Goal: Task Accomplishment & Management: Use online tool/utility

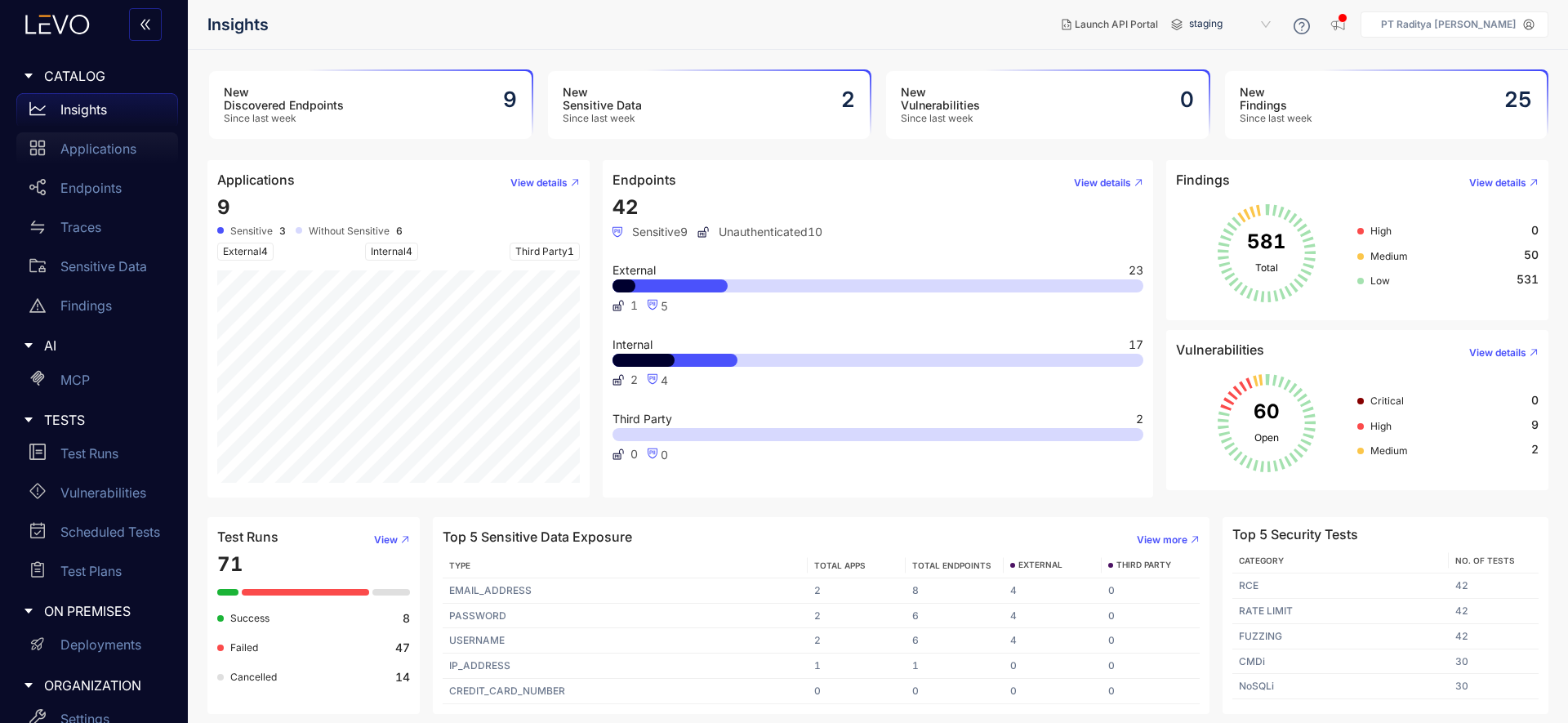
click at [96, 147] on p "Applications" at bounding box center [98, 149] width 76 height 15
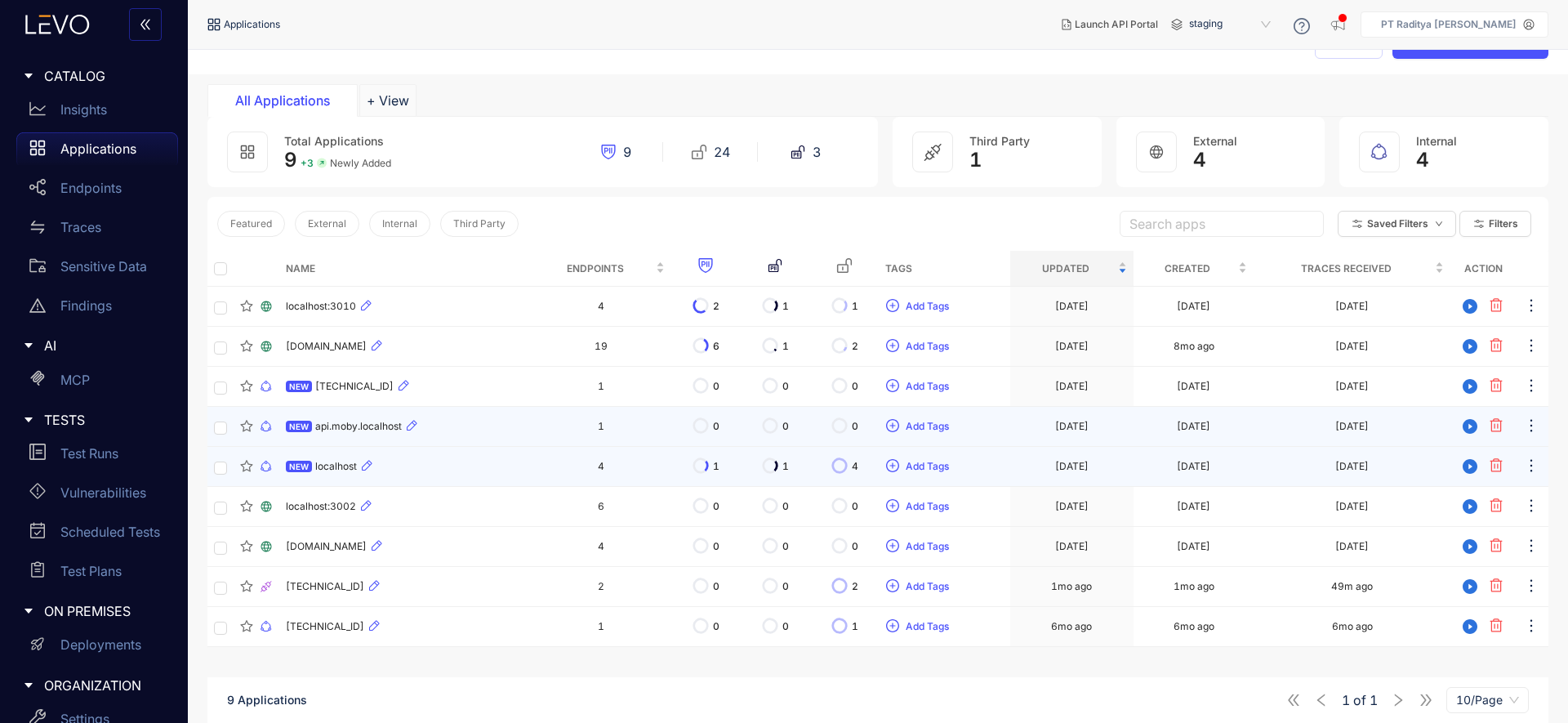
scroll to position [49, 0]
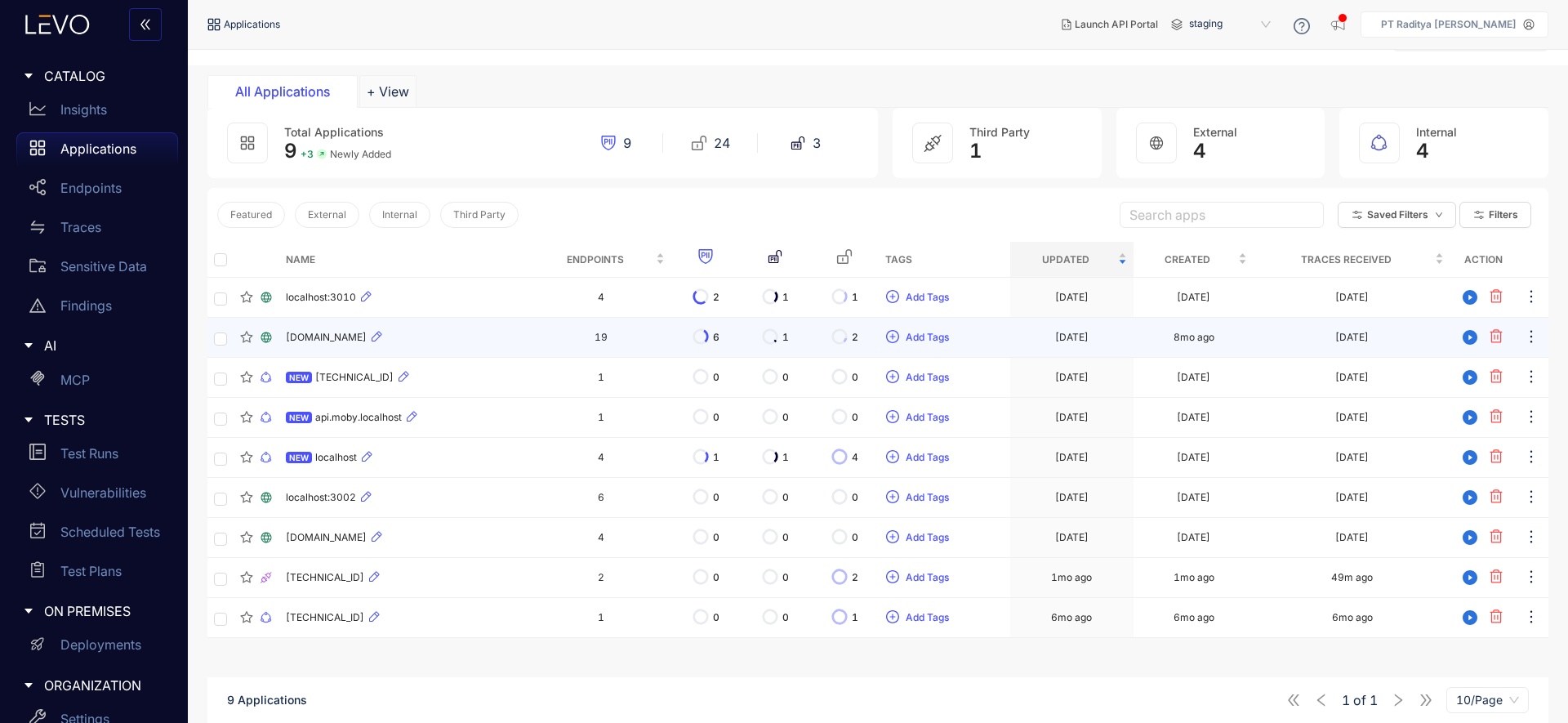
click at [569, 337] on td "19" at bounding box center [601, 337] width 140 height 40
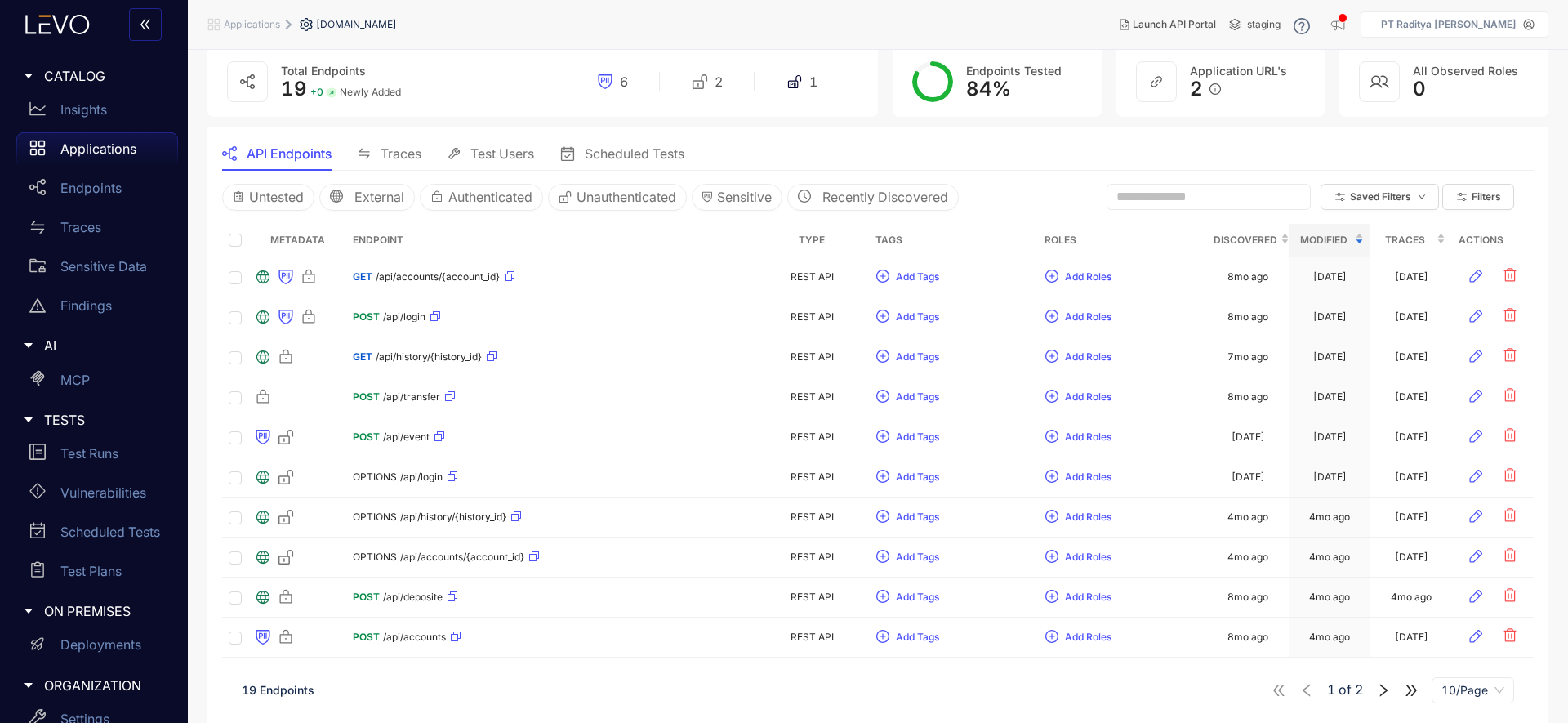
scroll to position [68, 0]
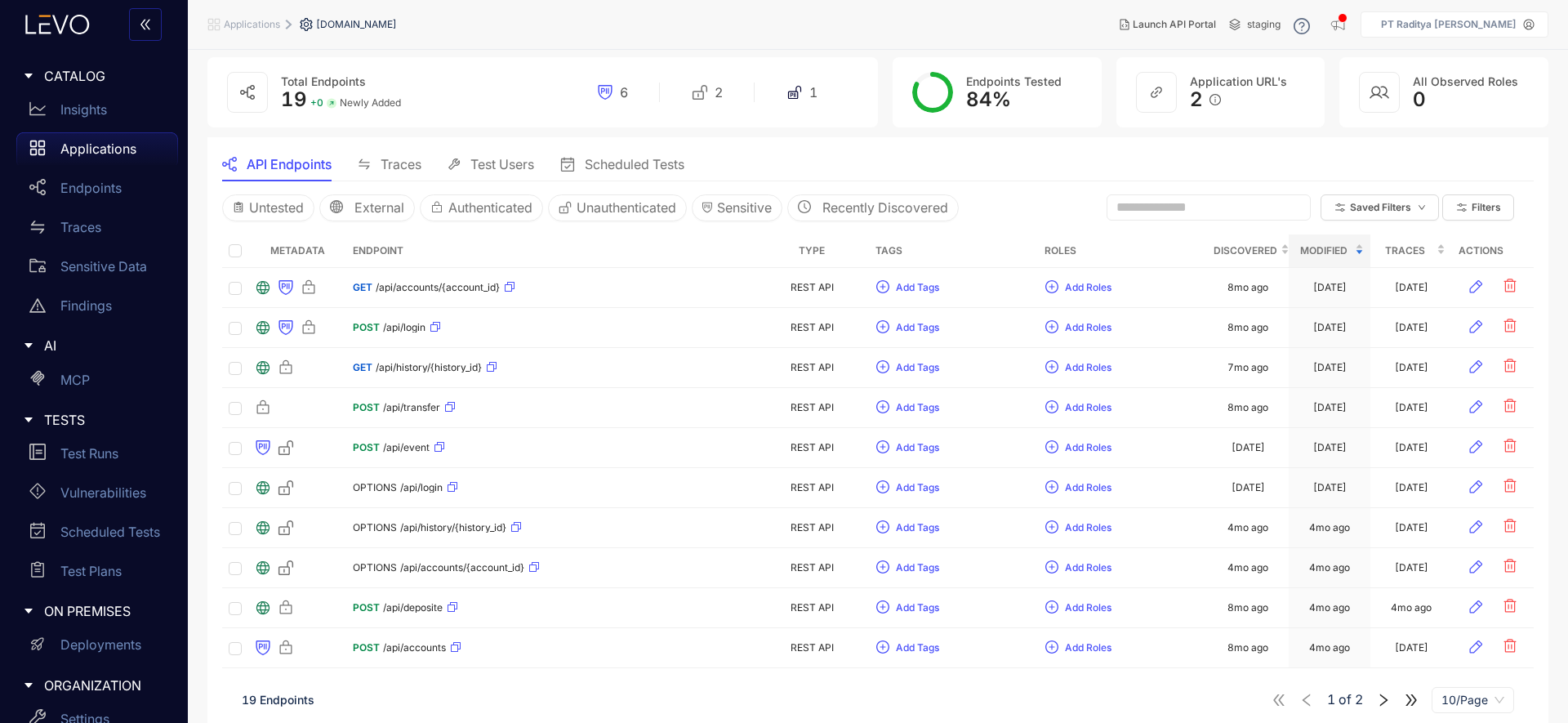
click at [241, 26] on span "Applications" at bounding box center [252, 24] width 56 height 11
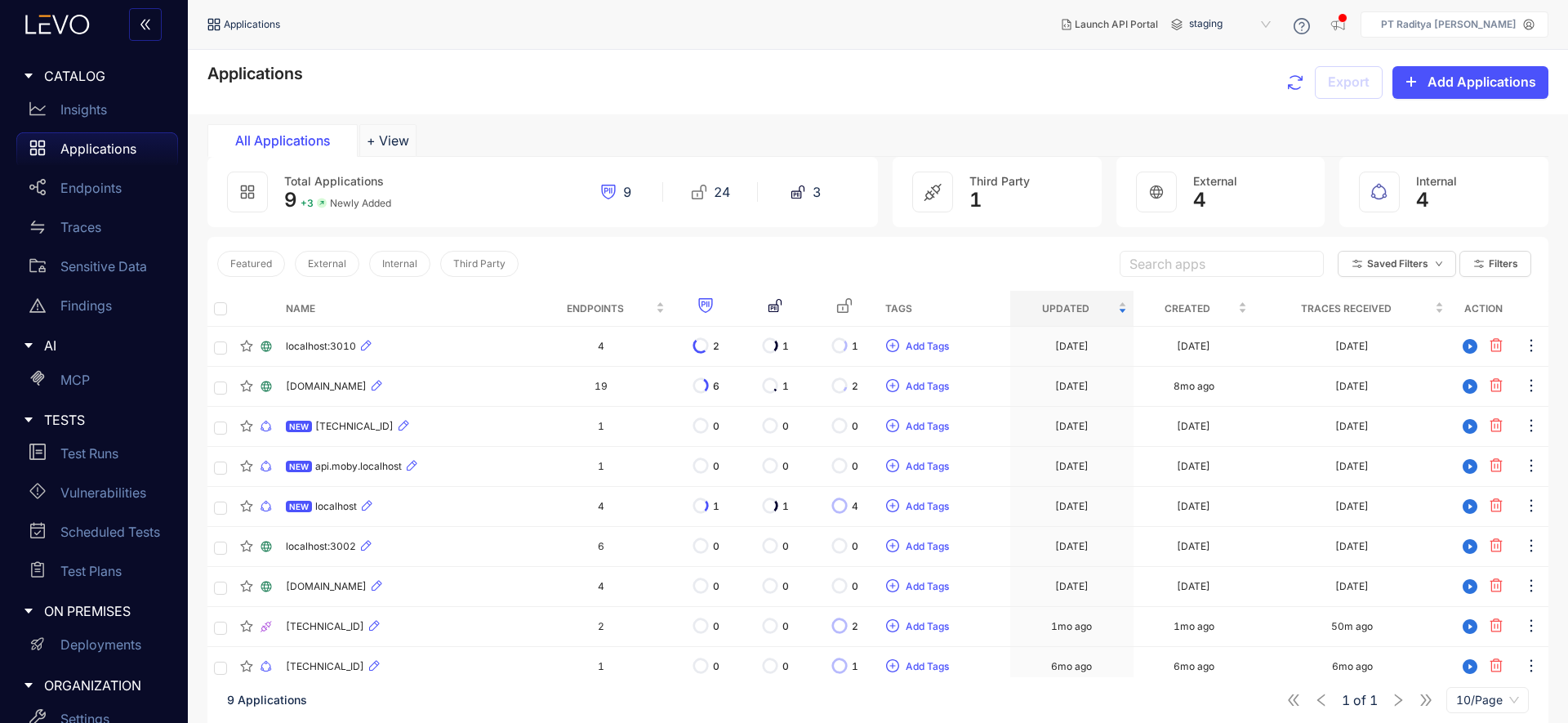
click at [261, 210] on div at bounding box center [247, 192] width 41 height 41
click at [253, 202] on div at bounding box center [247, 192] width 41 height 41
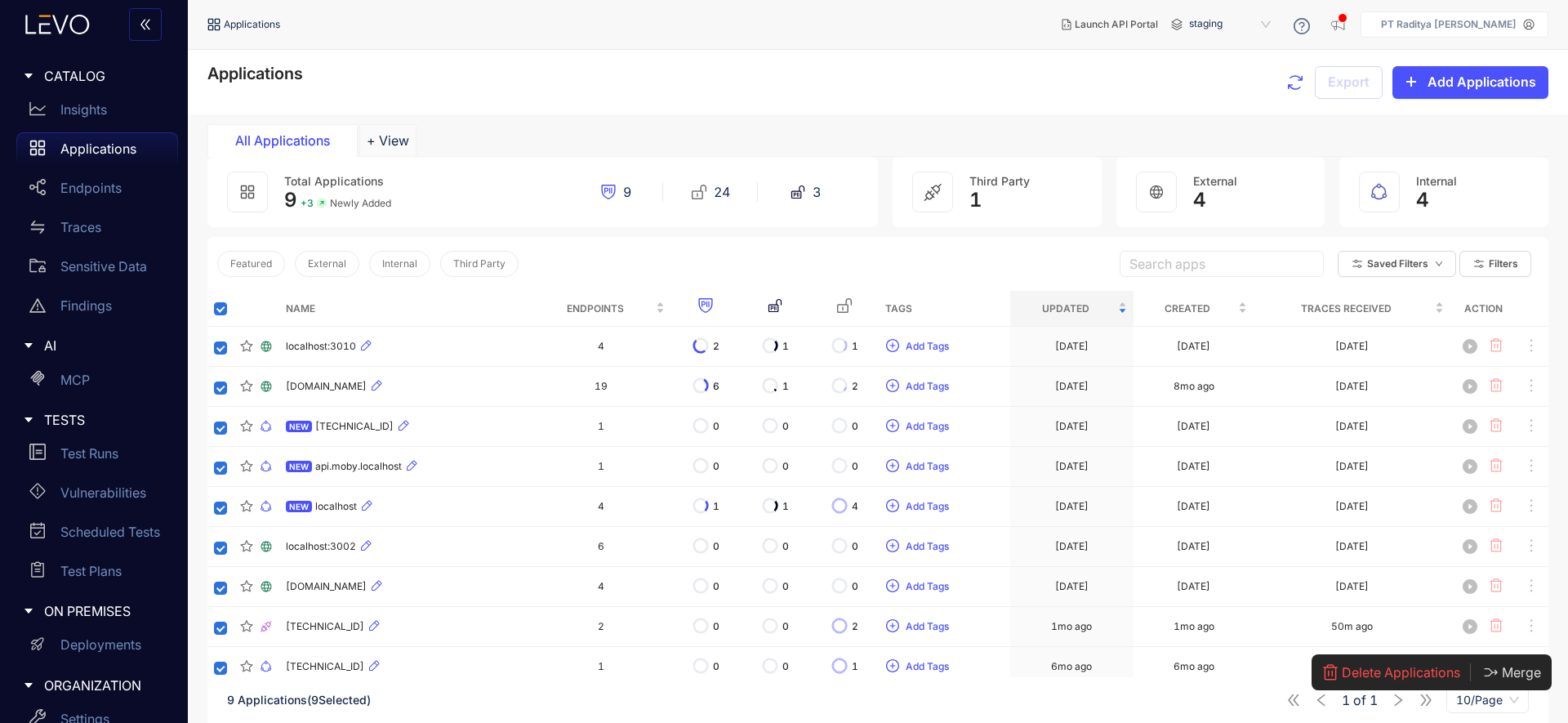
click at [218, 317] on th at bounding box center [220, 309] width 26 height 36
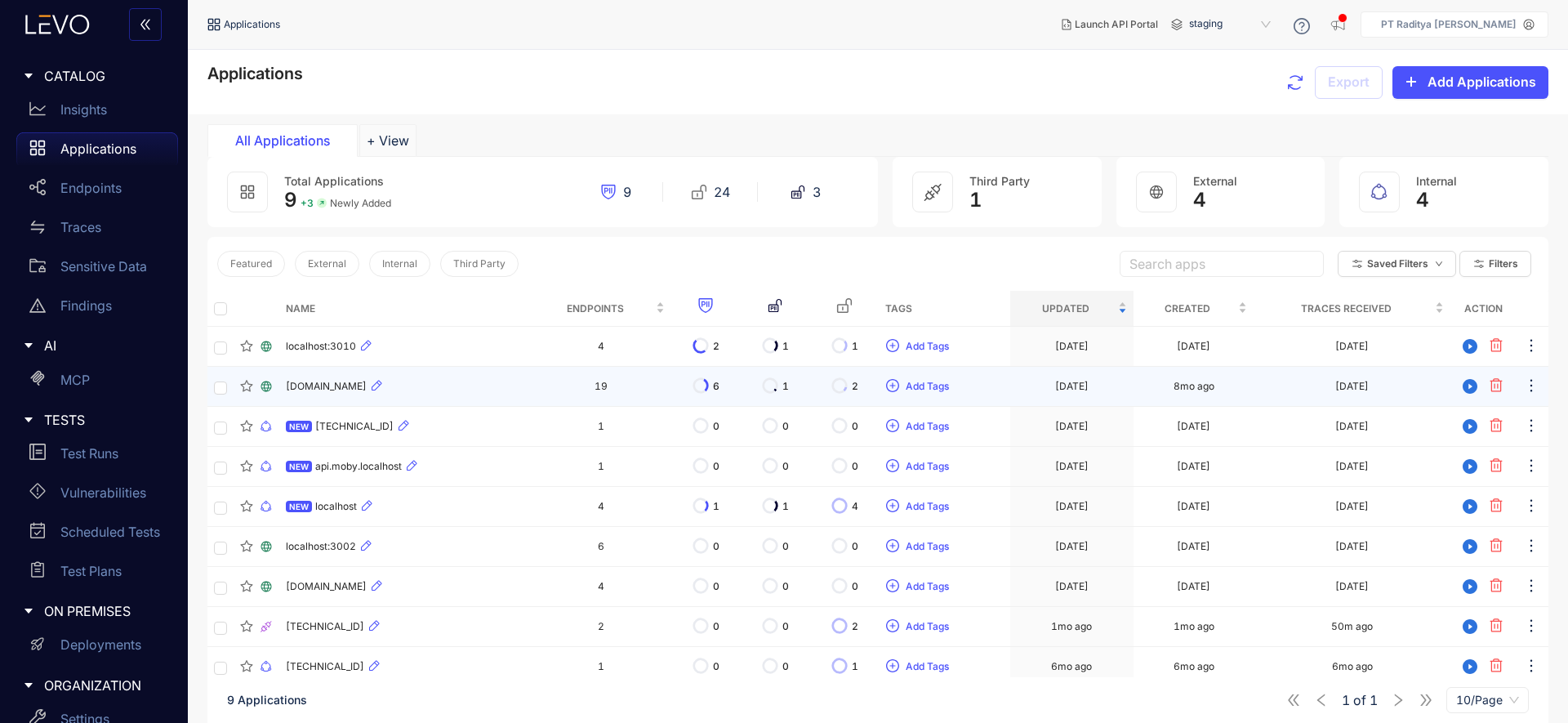
click at [427, 399] on td "[DOMAIN_NAME]" at bounding box center [404, 387] width 252 height 40
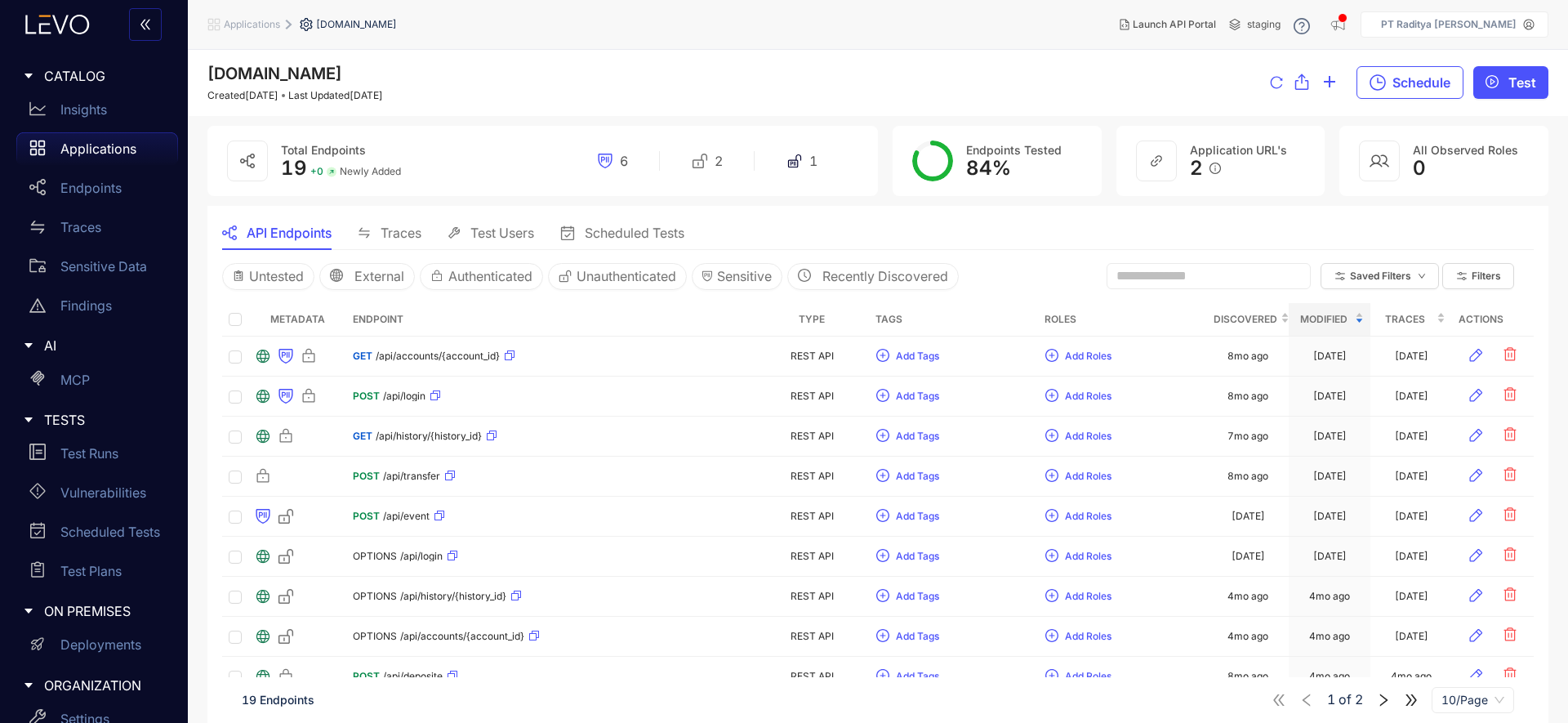
click at [142, 162] on div "Applications" at bounding box center [96, 149] width 161 height 32
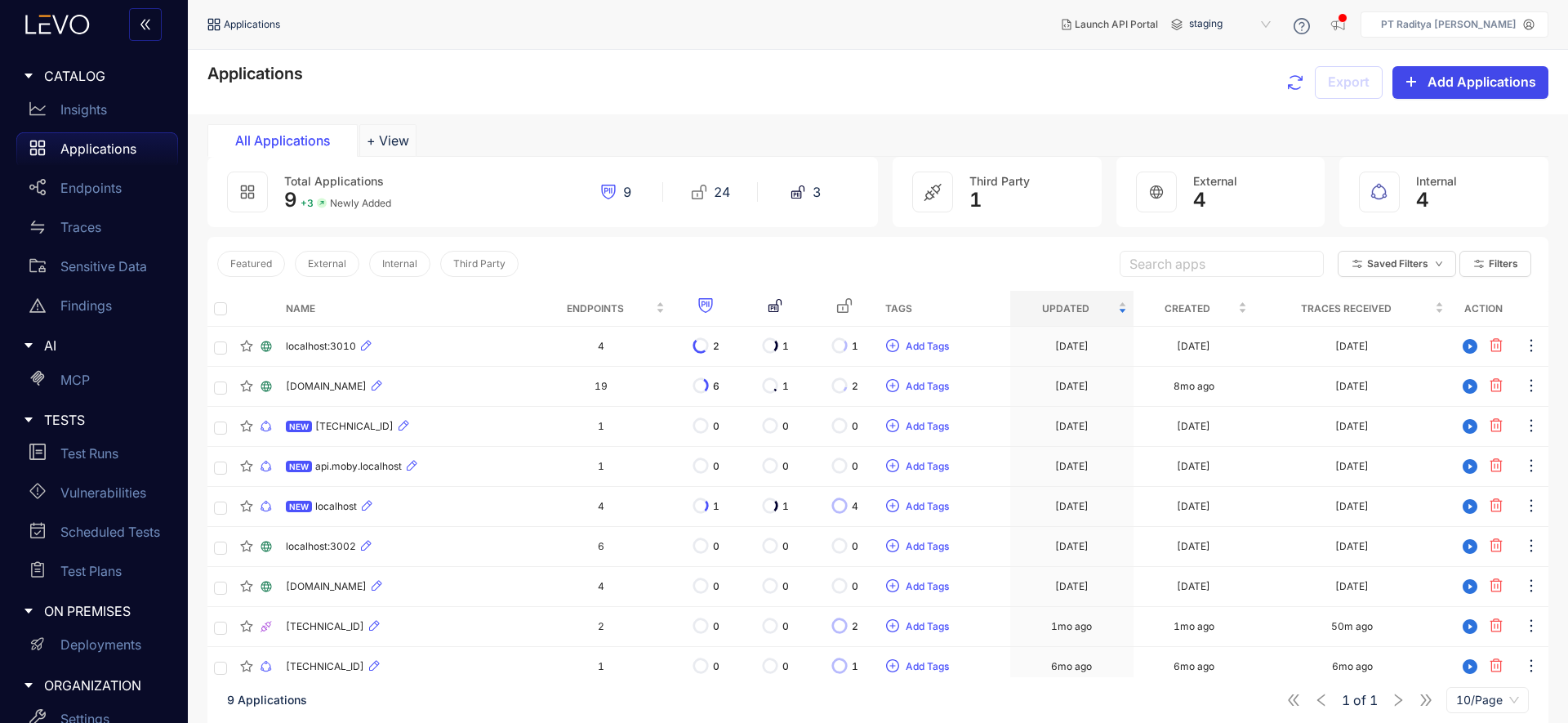
click at [1371, 91] on button "Add Applications" at bounding box center [1470, 83] width 156 height 32
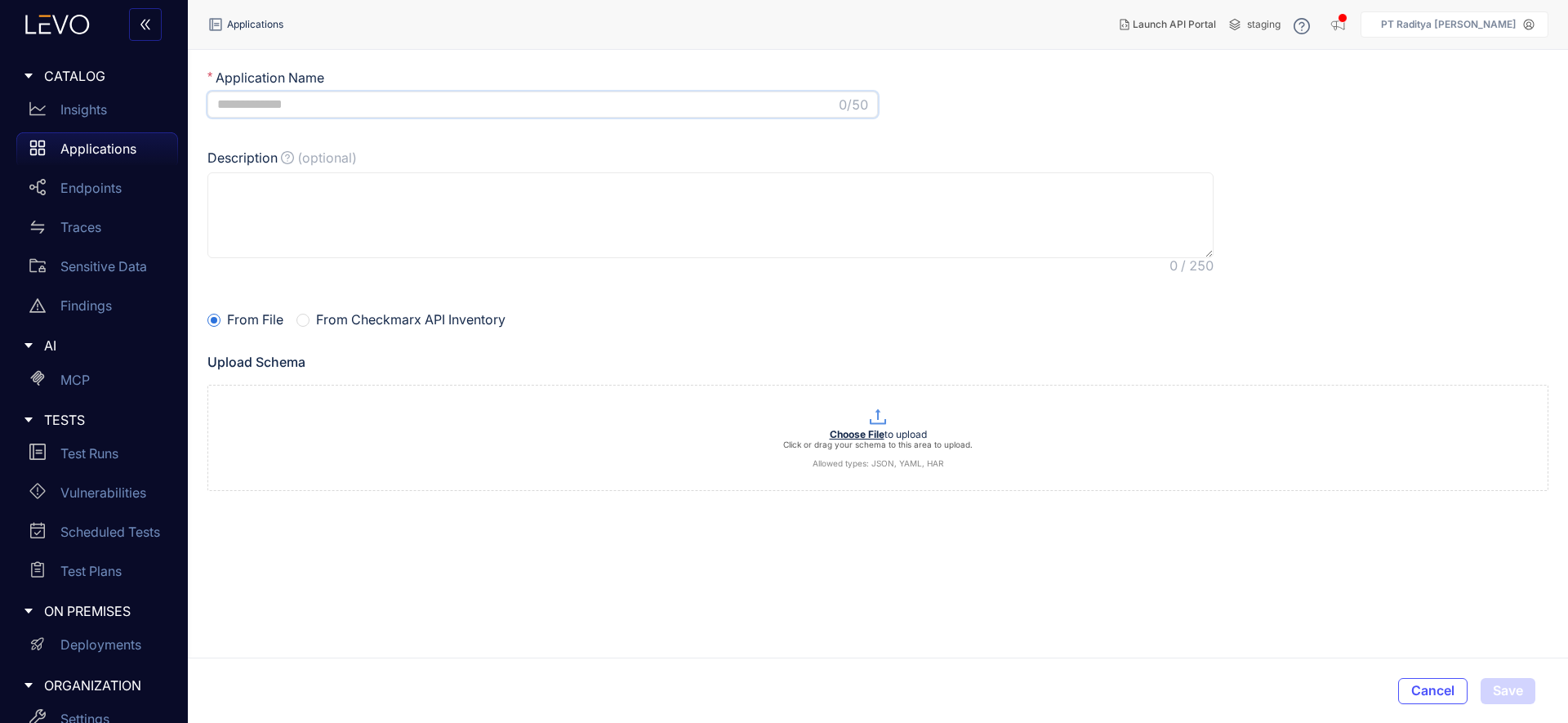
click at [667, 100] on input "Application Name" at bounding box center [526, 104] width 618 height 15
click at [671, 246] on textarea "Description (optional)" at bounding box center [710, 215] width 1006 height 86
click at [752, 482] on span "Choose File to upload Click or drag your schema to this area to upload. Allowed…" at bounding box center [878, 438] width 1339 height 105
click at [88, 102] on p "Insights" at bounding box center [84, 109] width 47 height 15
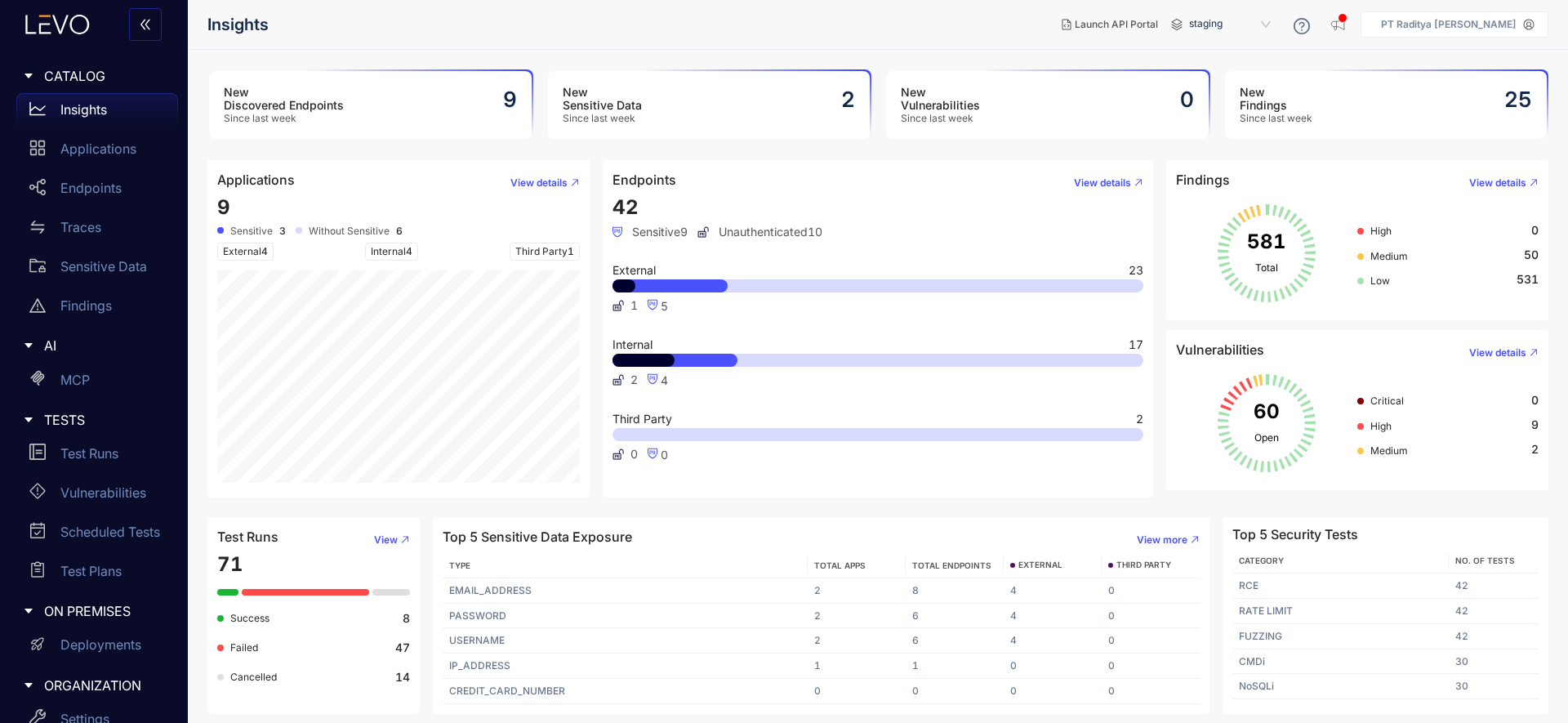
click at [620, 205] on span "42" at bounding box center [625, 207] width 26 height 24
drag, startPoint x: 653, startPoint y: 200, endPoint x: 613, endPoint y: 209, distance: 41.0
click at [613, 209] on div "42 Sensitive 9 Unauthenticated 10 External 23 1 5 Internal 17 2 4 Third Party 2…" at bounding box center [878, 342] width 531 height 292
drag, startPoint x: 1165, startPoint y: 405, endPoint x: 1122, endPoint y: 404, distance: 43.0
click at [1122, 404] on div "Applications View details 9 Sensitive 3 Without Sensitive 6 External 4 Internal…" at bounding box center [877, 329] width 1354 height 337
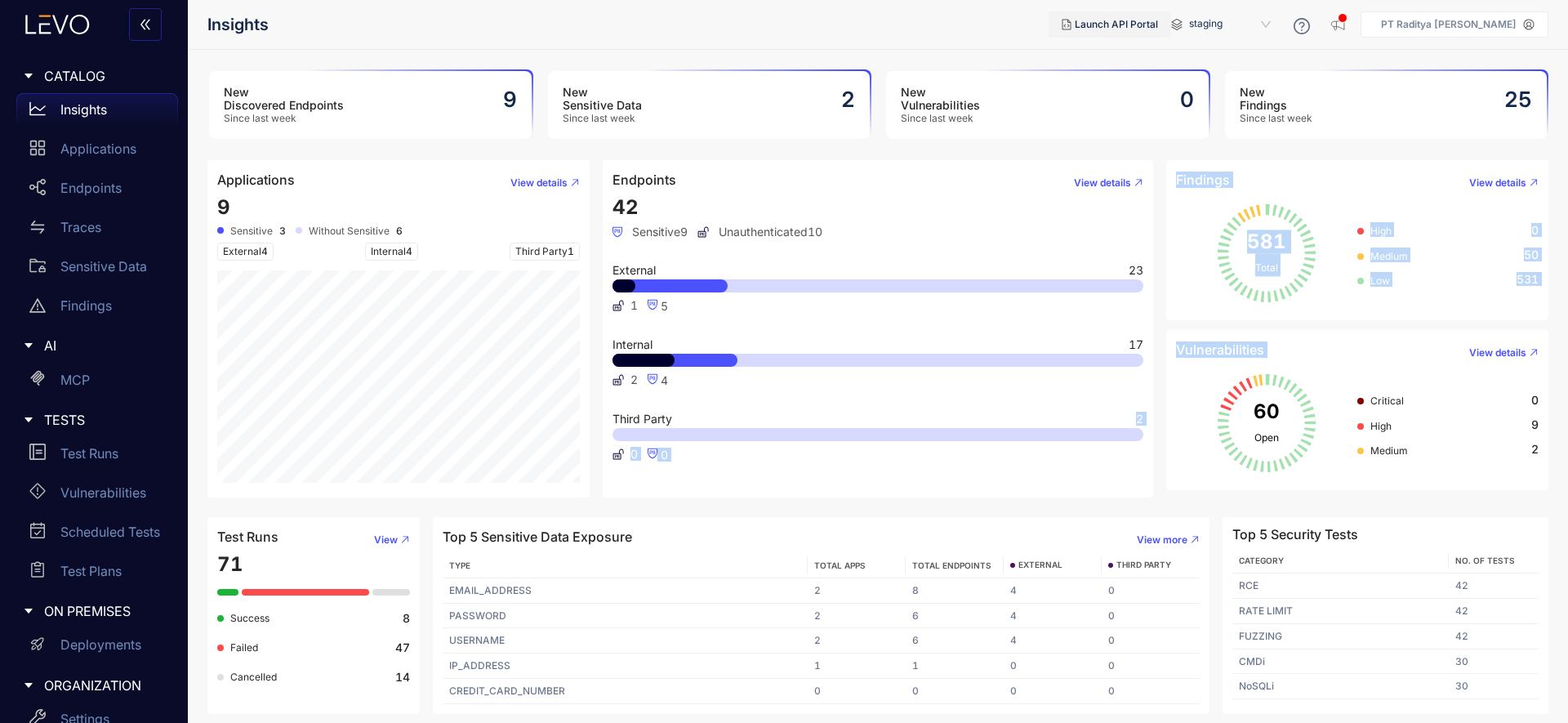
click at [1132, 30] on button "Launch API Portal" at bounding box center [1110, 24] width 123 height 26
click at [111, 147] on p "Applications" at bounding box center [98, 149] width 76 height 15
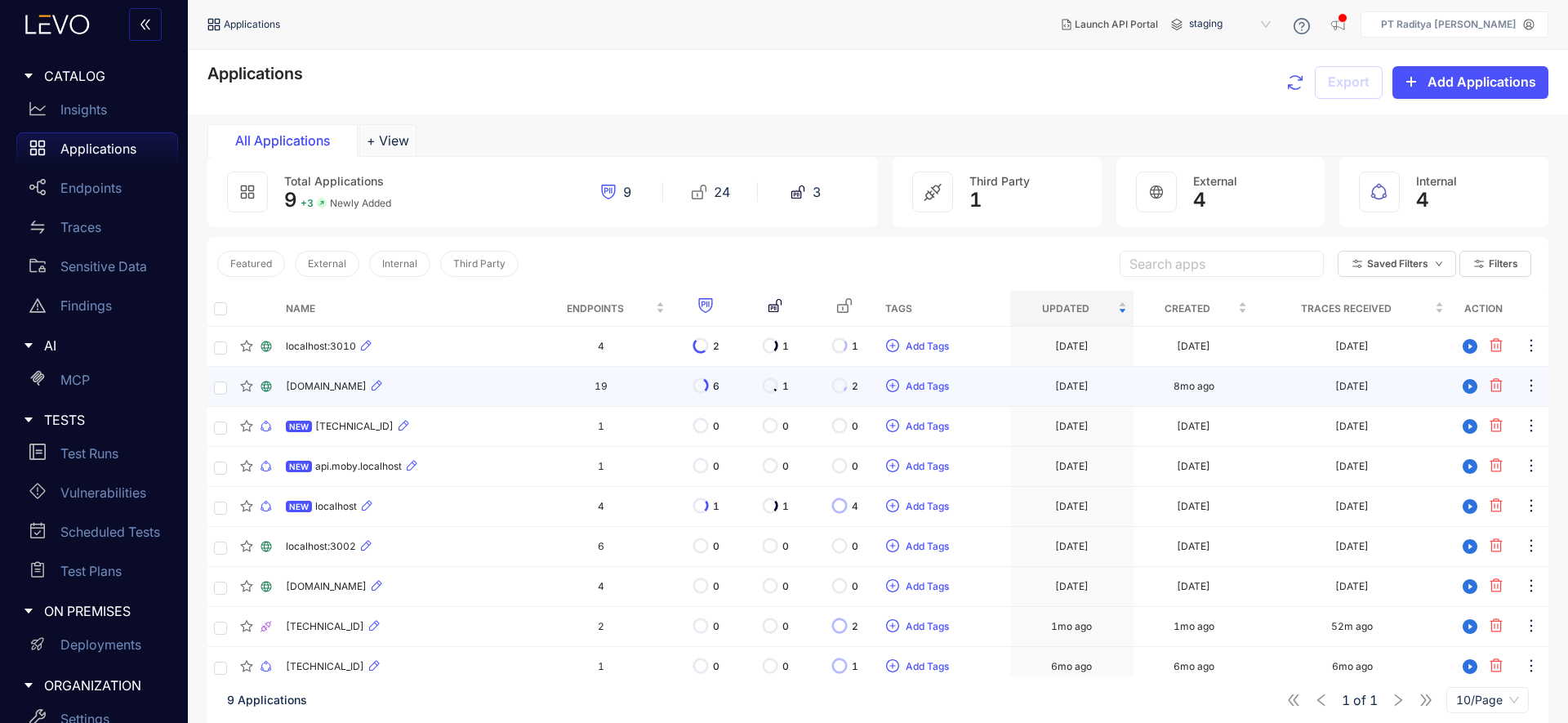
click at [448, 388] on div "[DOMAIN_NAME]" at bounding box center [404, 386] width 238 height 20
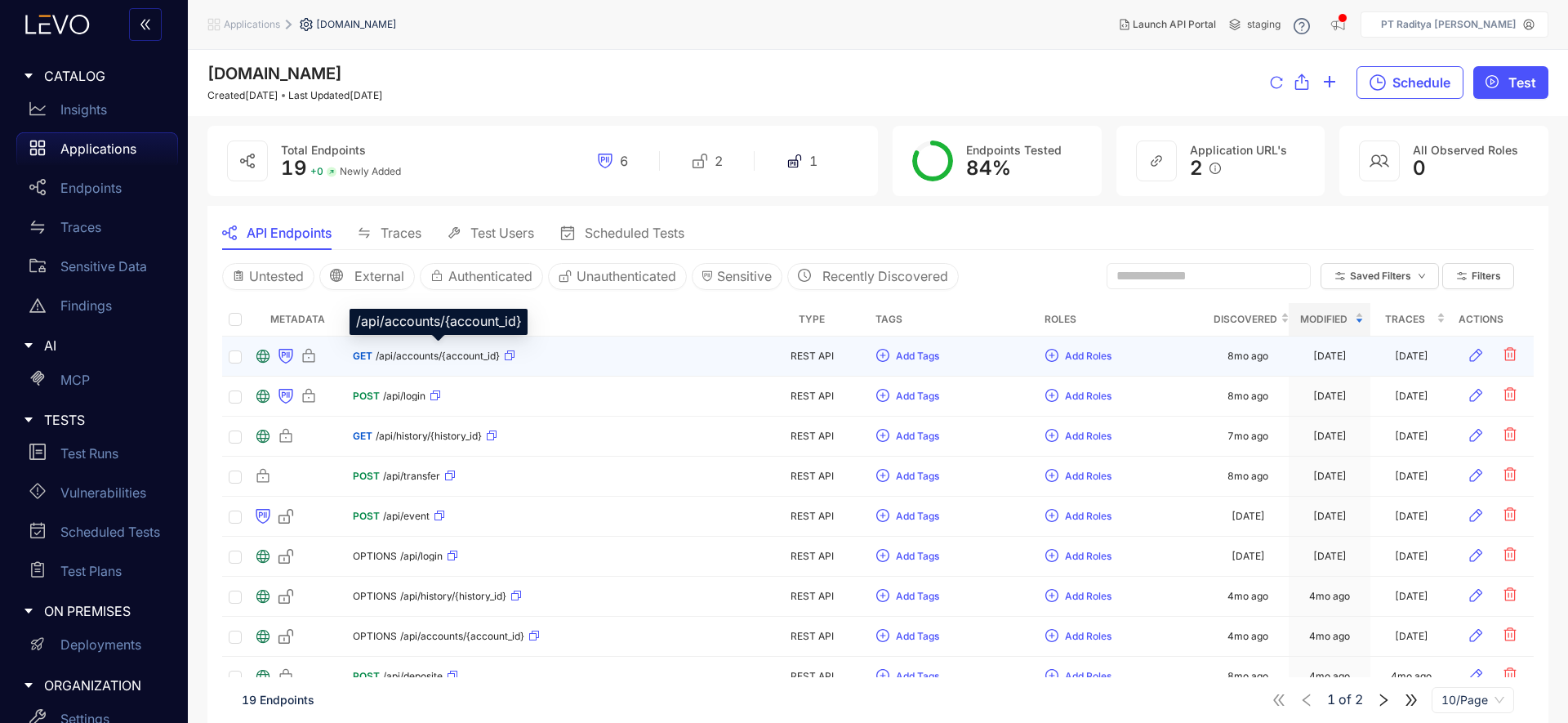
click at [437, 361] on span "/api/accounts/{account_id}" at bounding box center [437, 356] width 124 height 11
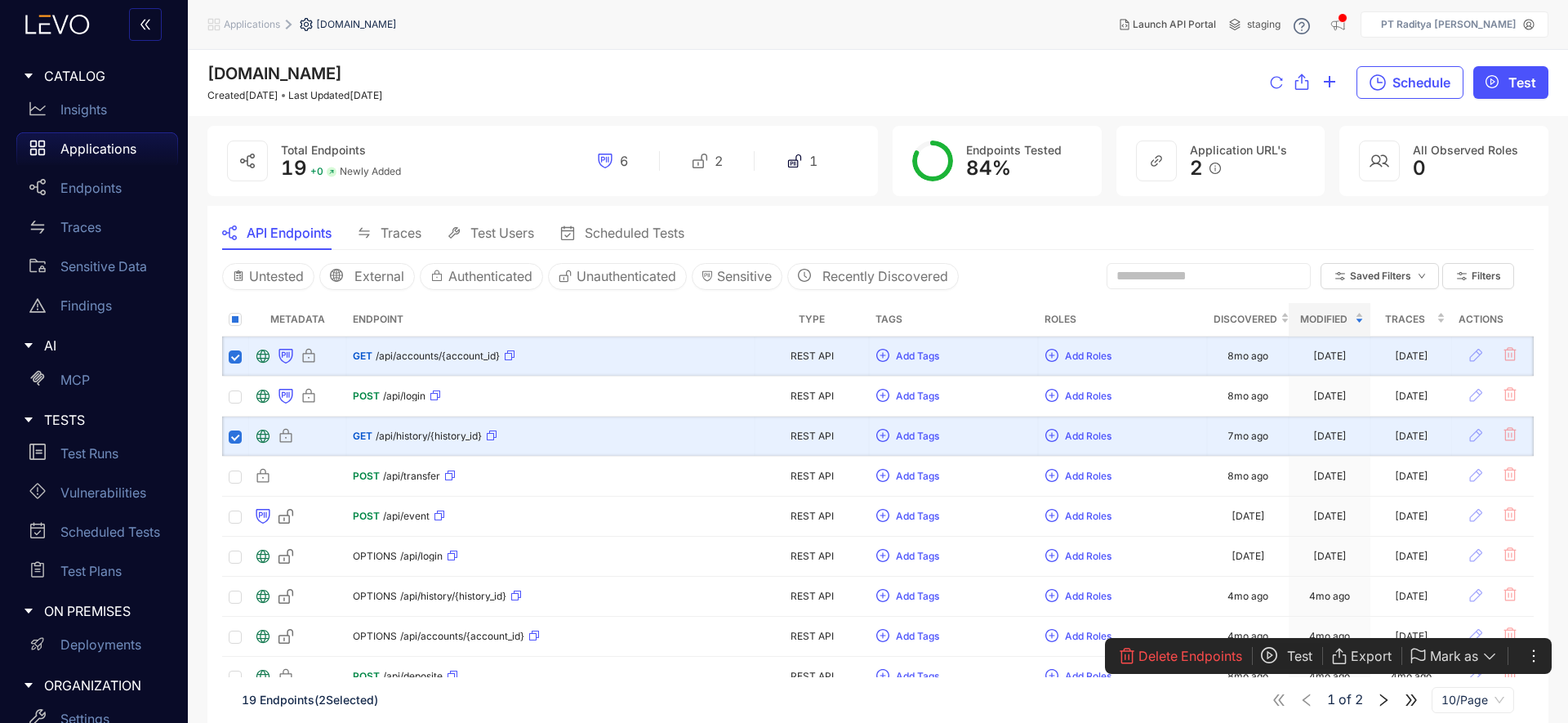
click at [1295, 655] on span "Test" at bounding box center [1299, 656] width 26 height 15
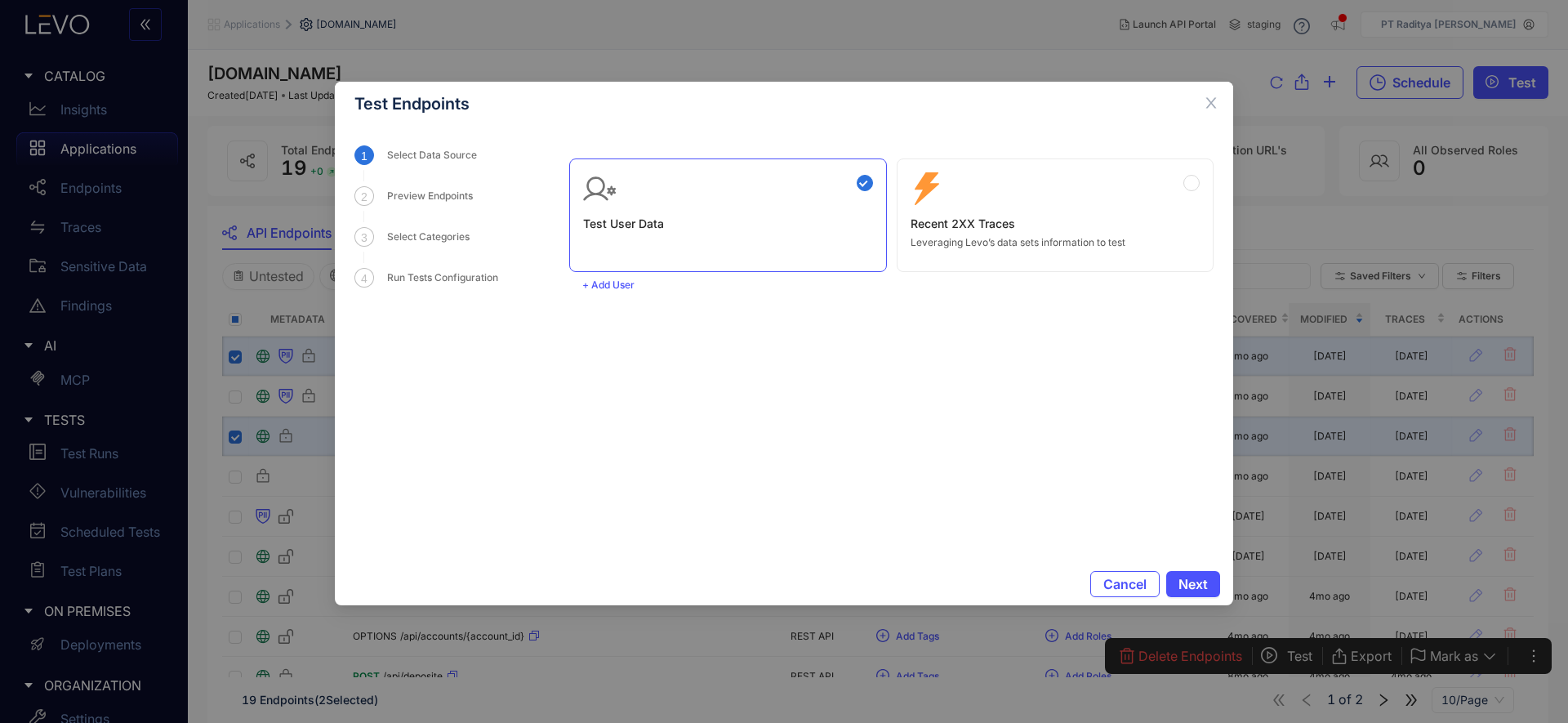
click at [1061, 235] on div "Zero Config Recent 2XX Traces Leveraging Levo’s data sets information to test" at bounding box center [1055, 210] width 290 height 76
click at [1186, 584] on span "Next" at bounding box center [1193, 584] width 29 height 15
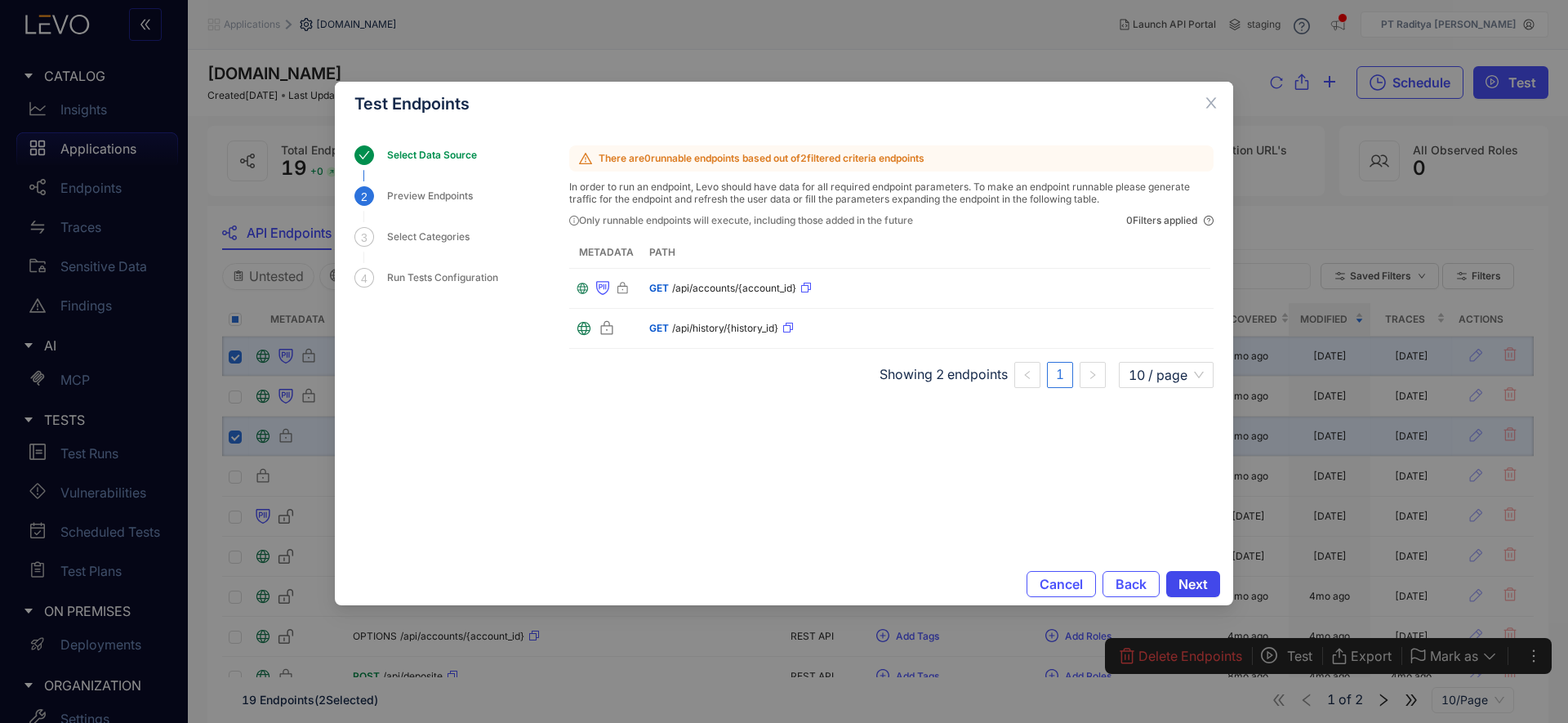
click at [1191, 577] on span "Next" at bounding box center [1193, 584] width 29 height 15
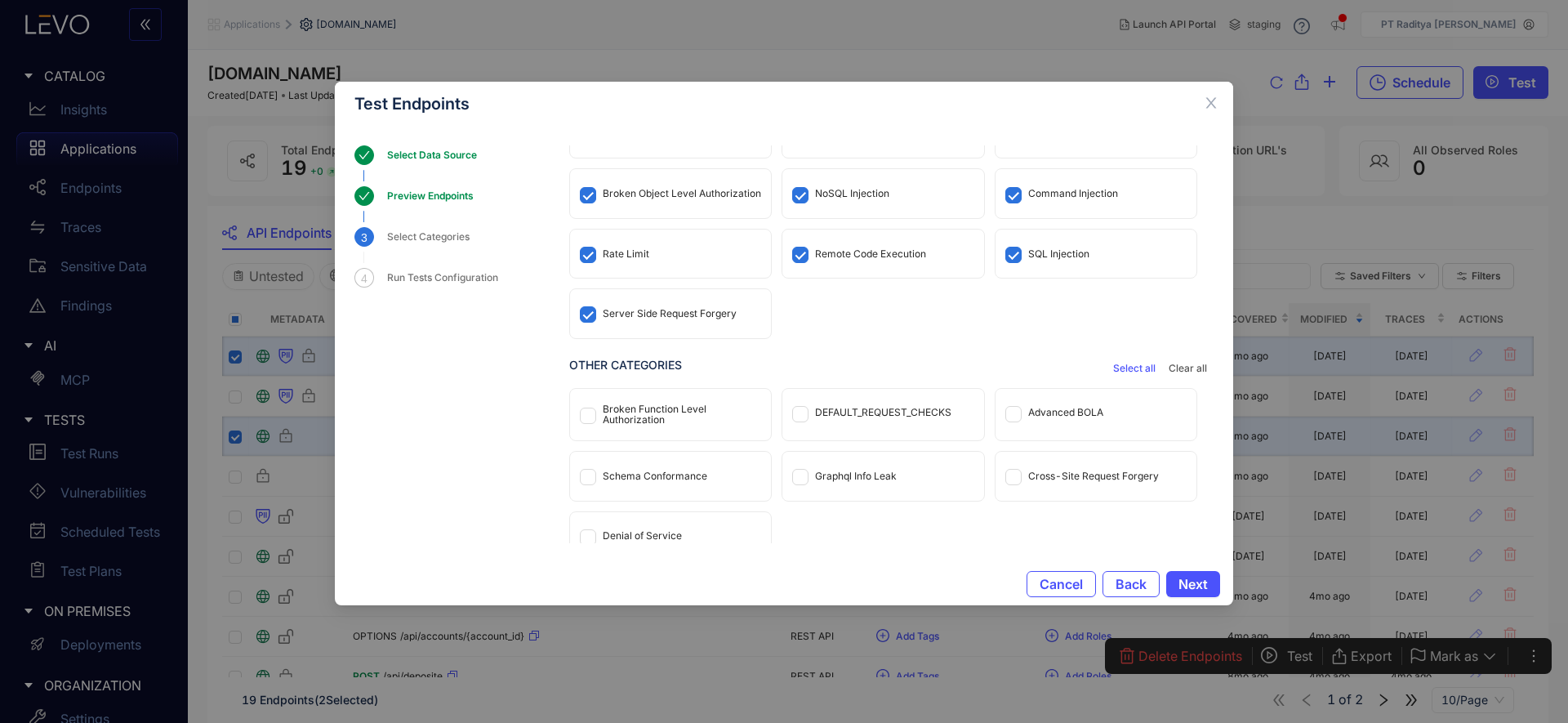
scroll to position [85, 0]
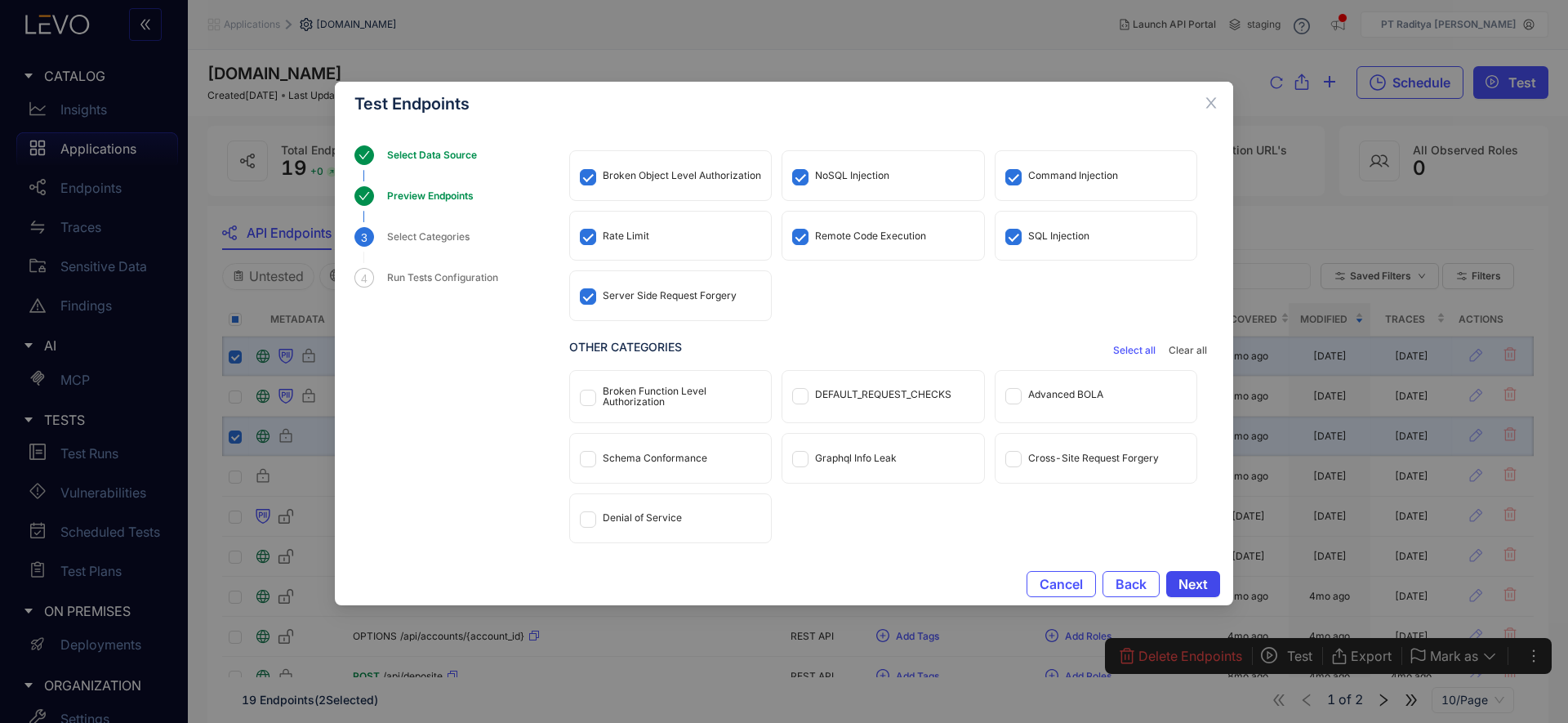
click at [1202, 586] on span "Next" at bounding box center [1193, 584] width 29 height 15
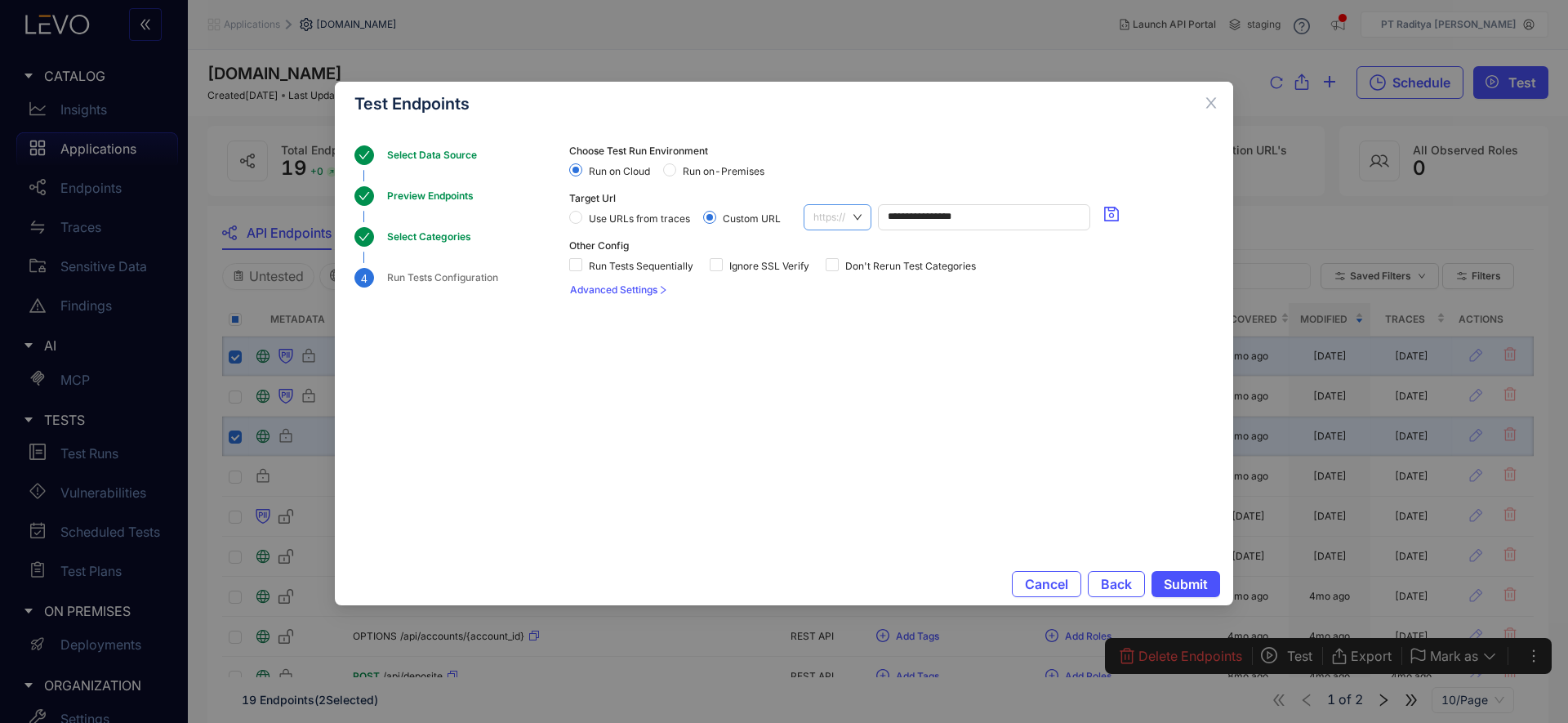
click at [821, 222] on span "https://" at bounding box center [837, 217] width 48 height 25
click at [827, 266] on div "http://" at bounding box center [838, 272] width 49 height 18
click at [1194, 584] on span "Submit" at bounding box center [1186, 584] width 44 height 15
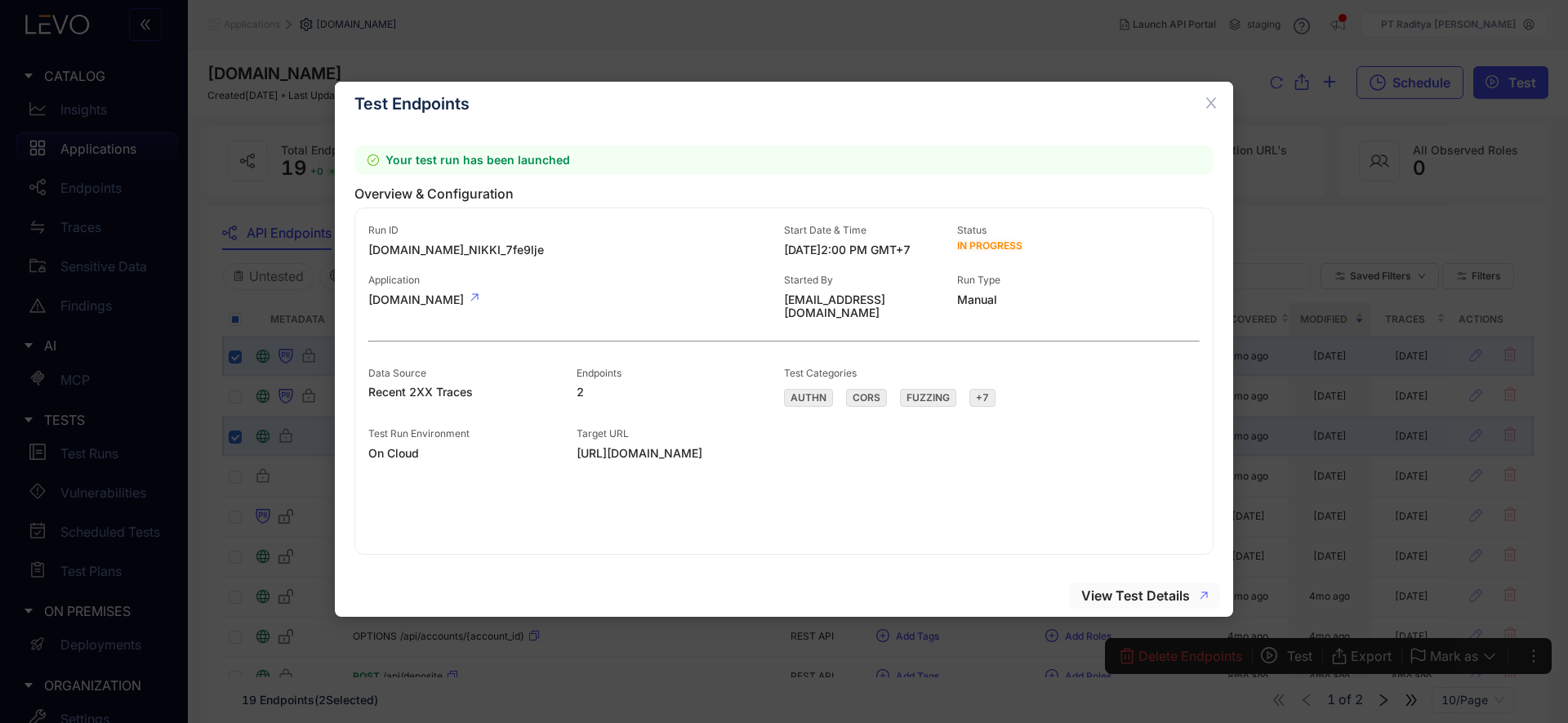
click at [1159, 595] on span "View Test Details" at bounding box center [1135, 595] width 108 height 15
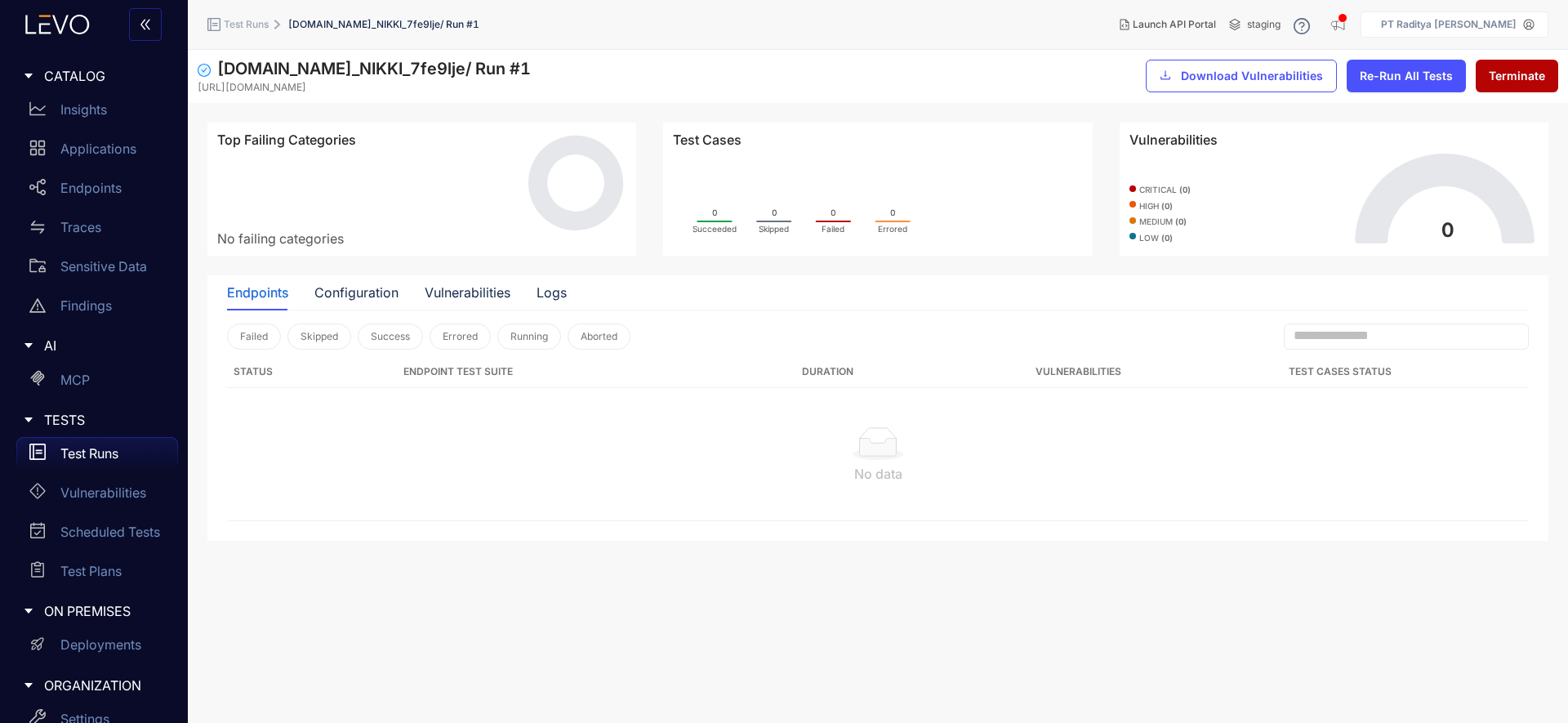
click at [146, 446] on div "Test Runs" at bounding box center [96, 453] width 161 height 32
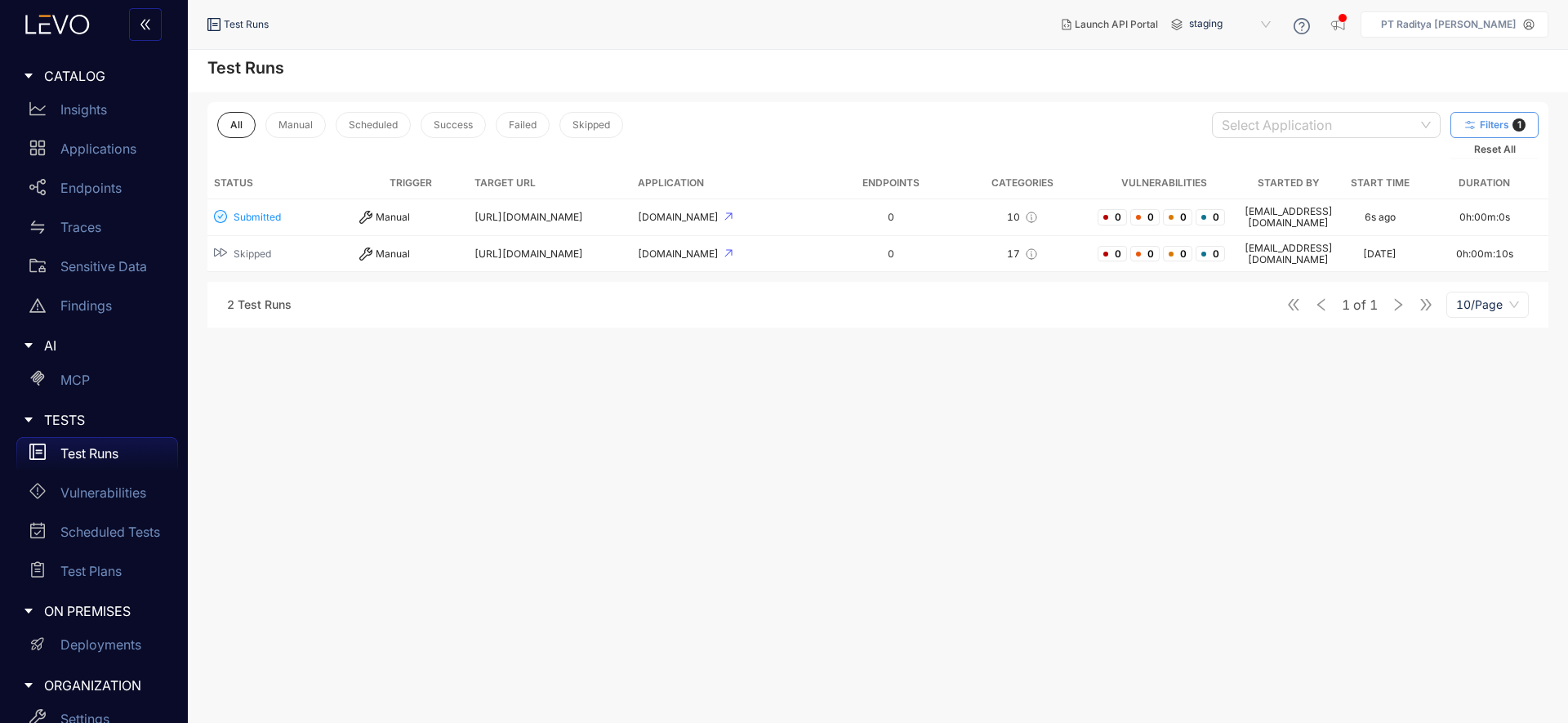
click at [1371, 124] on span "Filters" at bounding box center [1494, 125] width 29 height 11
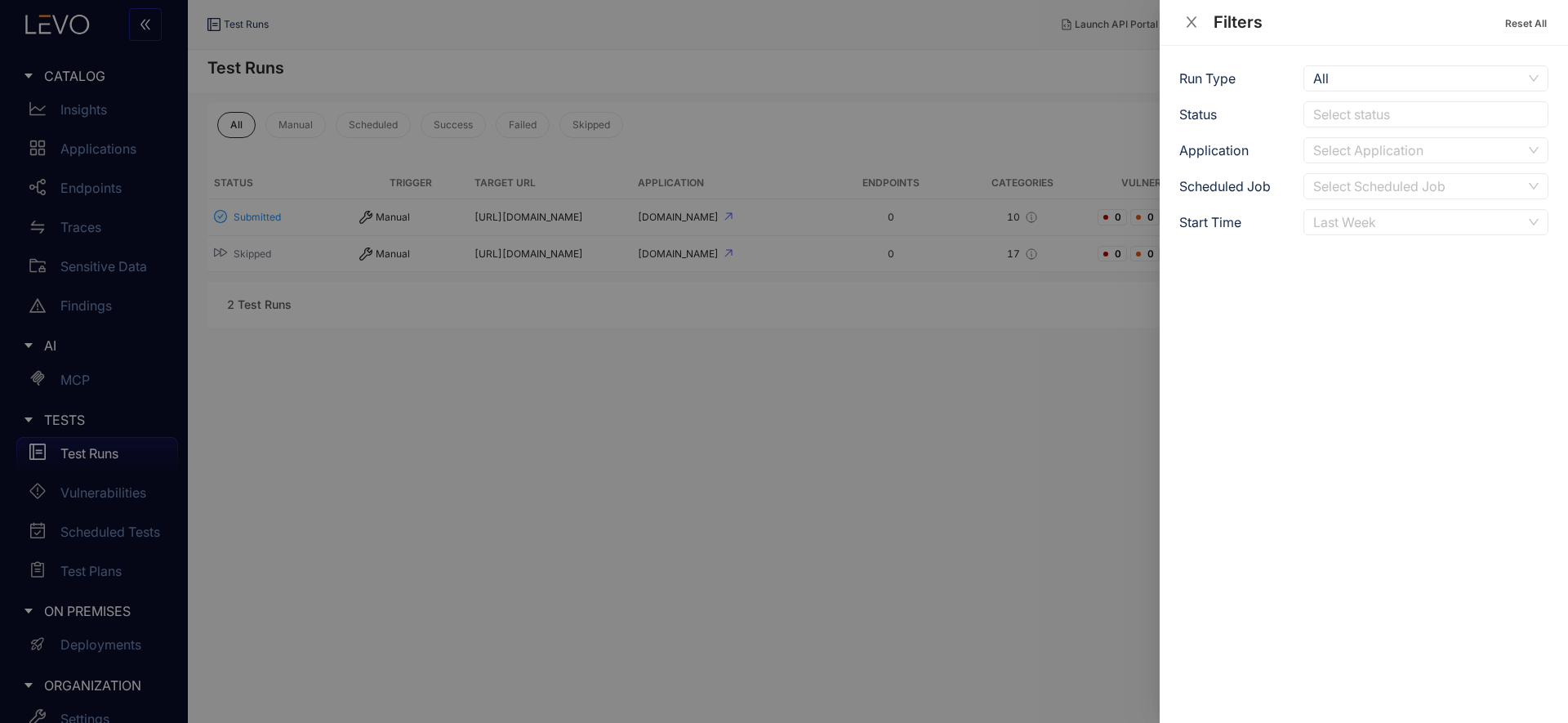
click at [1371, 226] on div "Last Week" at bounding box center [1417, 222] width 209 height 25
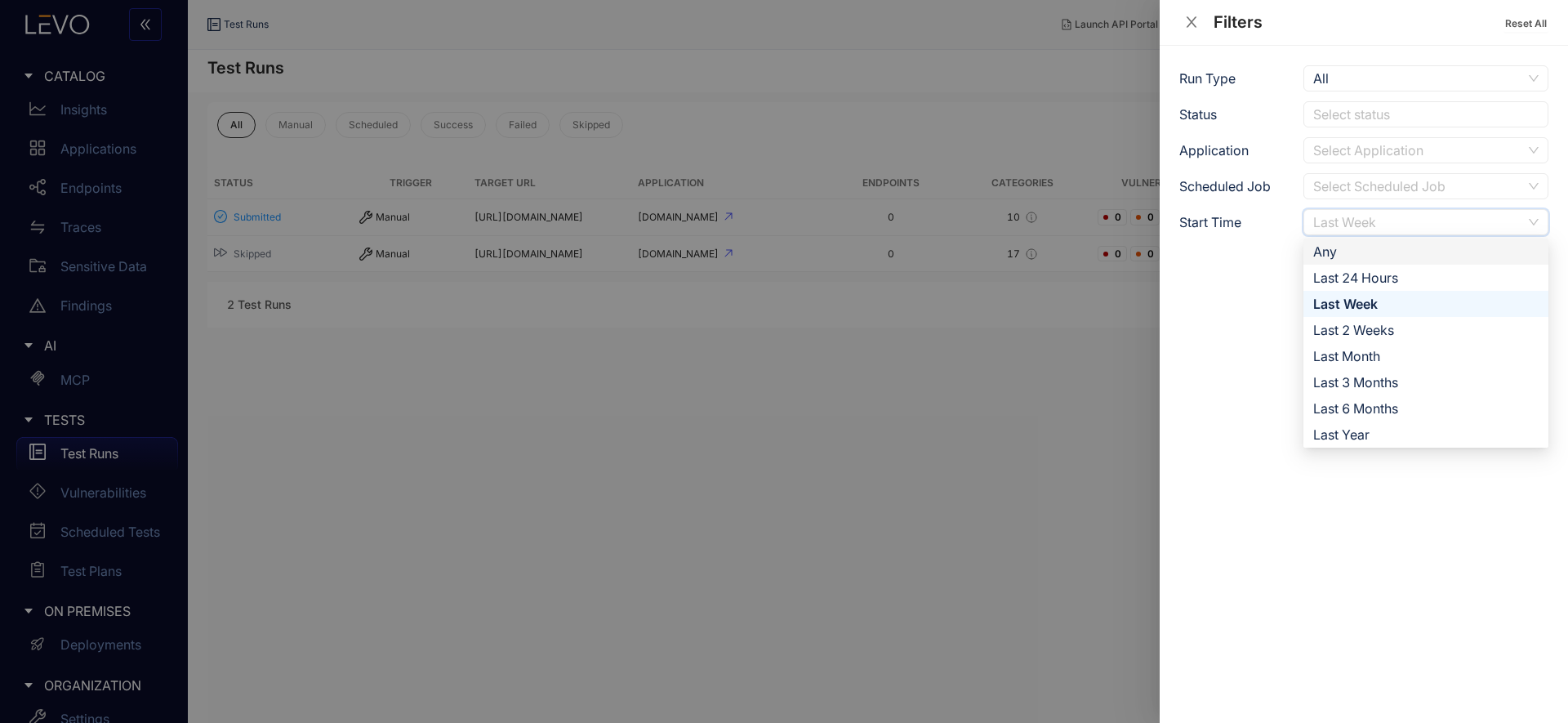
click at [1368, 247] on div "Any" at bounding box center [1426, 251] width 225 height 18
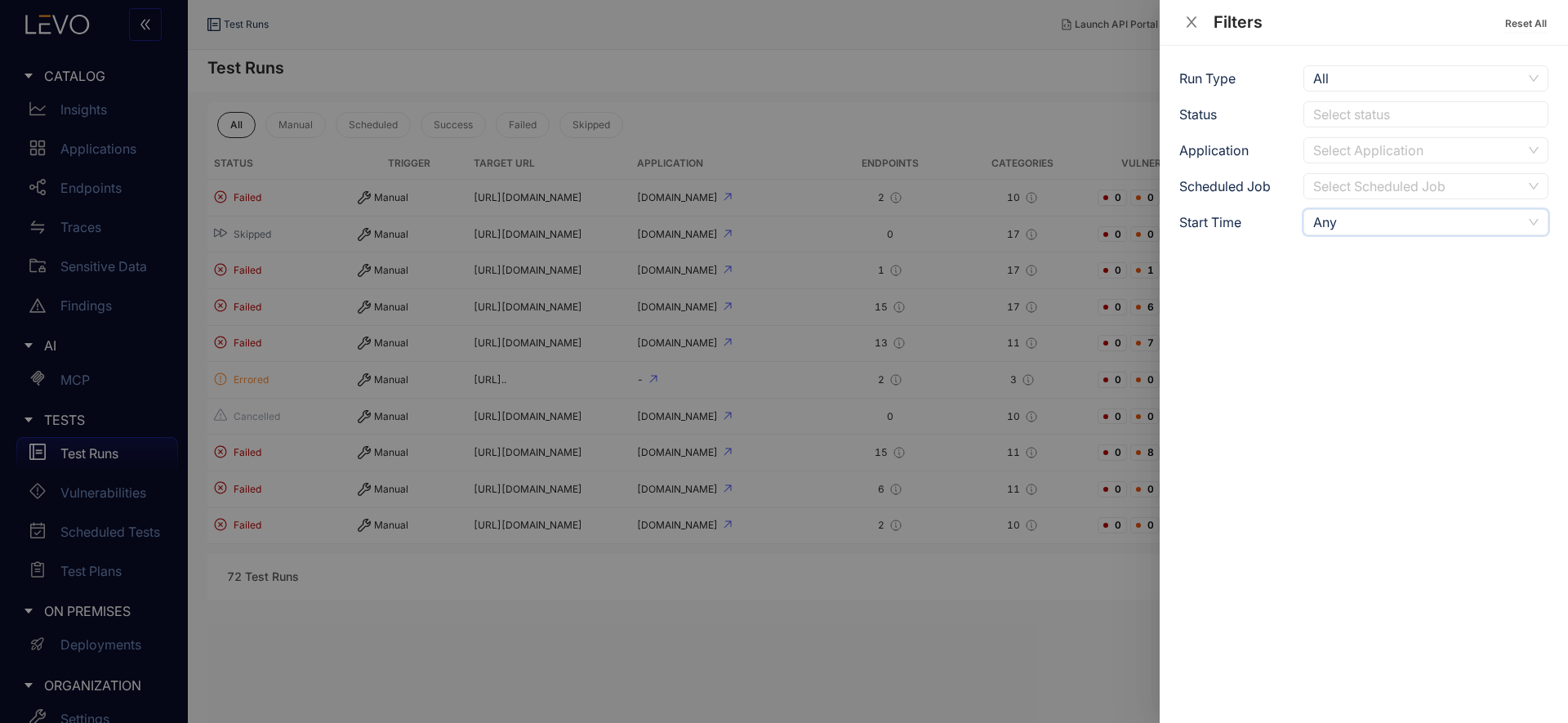
click at [1002, 561] on div at bounding box center [784, 361] width 1568 height 723
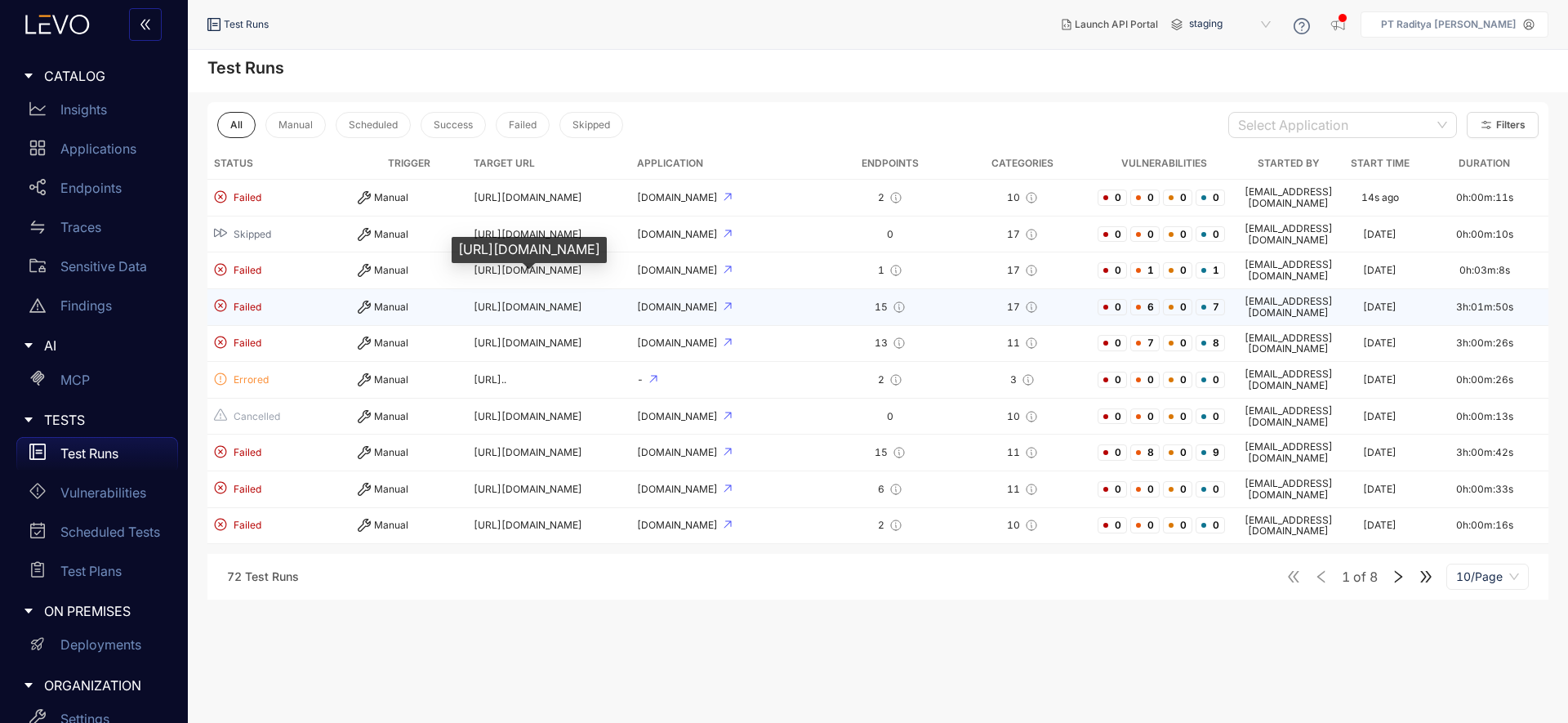
click at [466, 289] on td "Manual" at bounding box center [409, 307] width 116 height 37
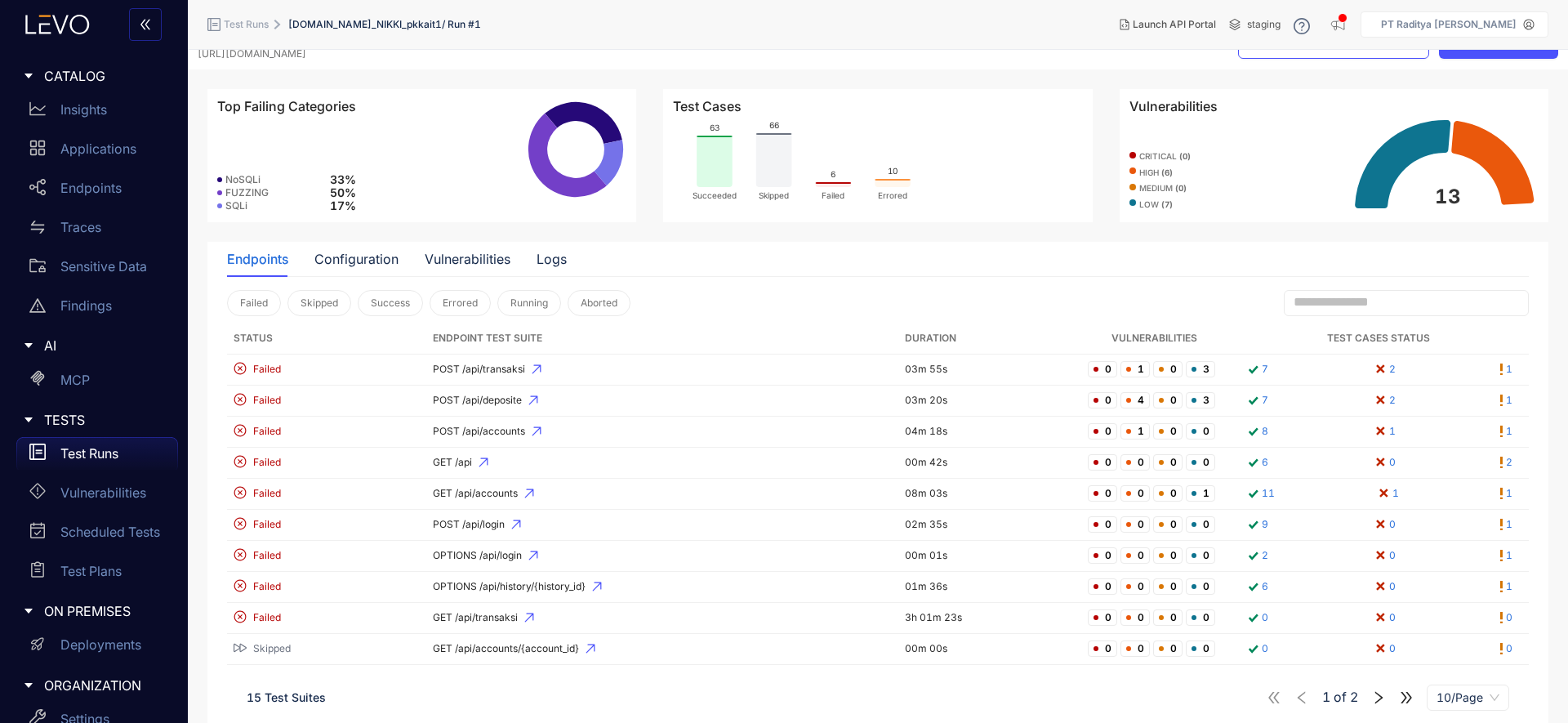
scroll to position [50, 0]
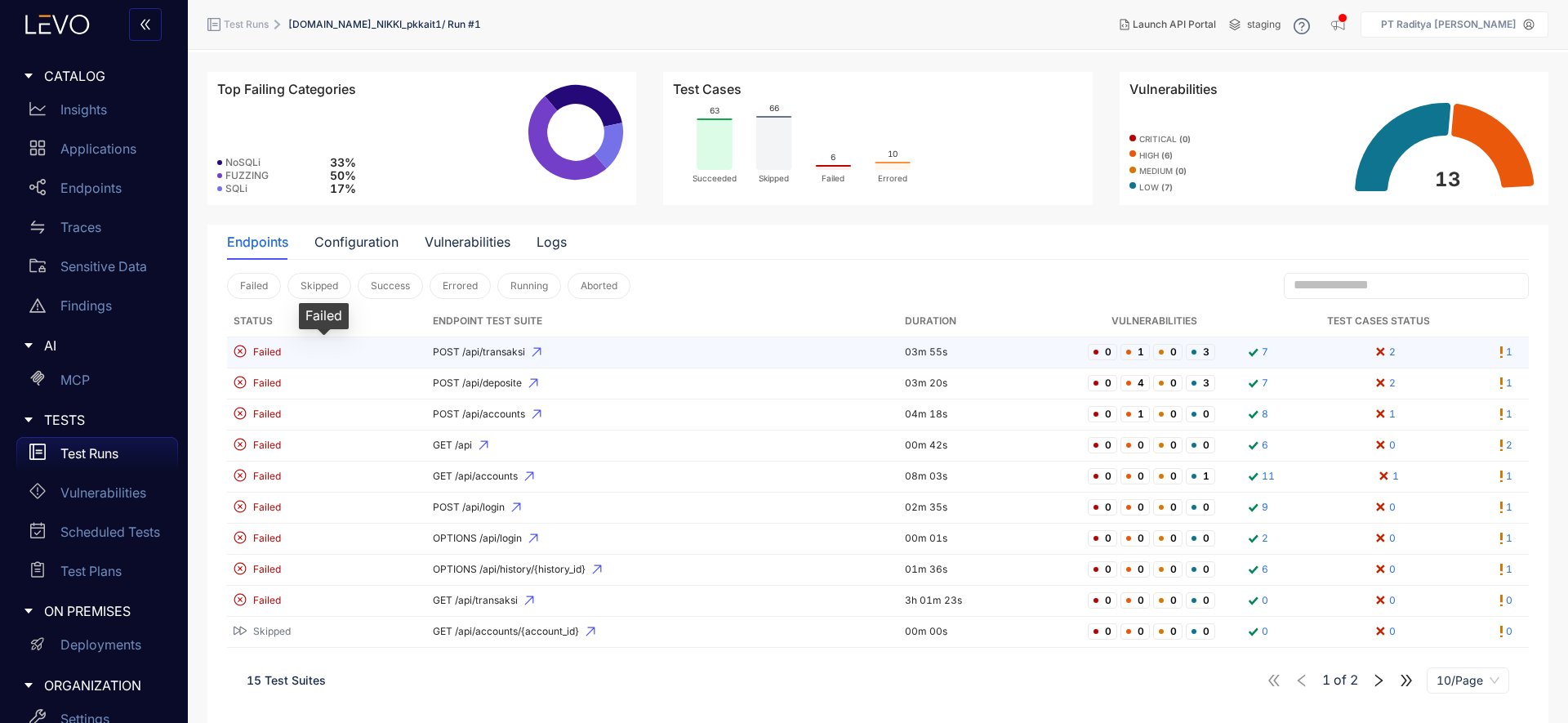
click at [363, 359] on div "Failed" at bounding box center [323, 353] width 180 height 15
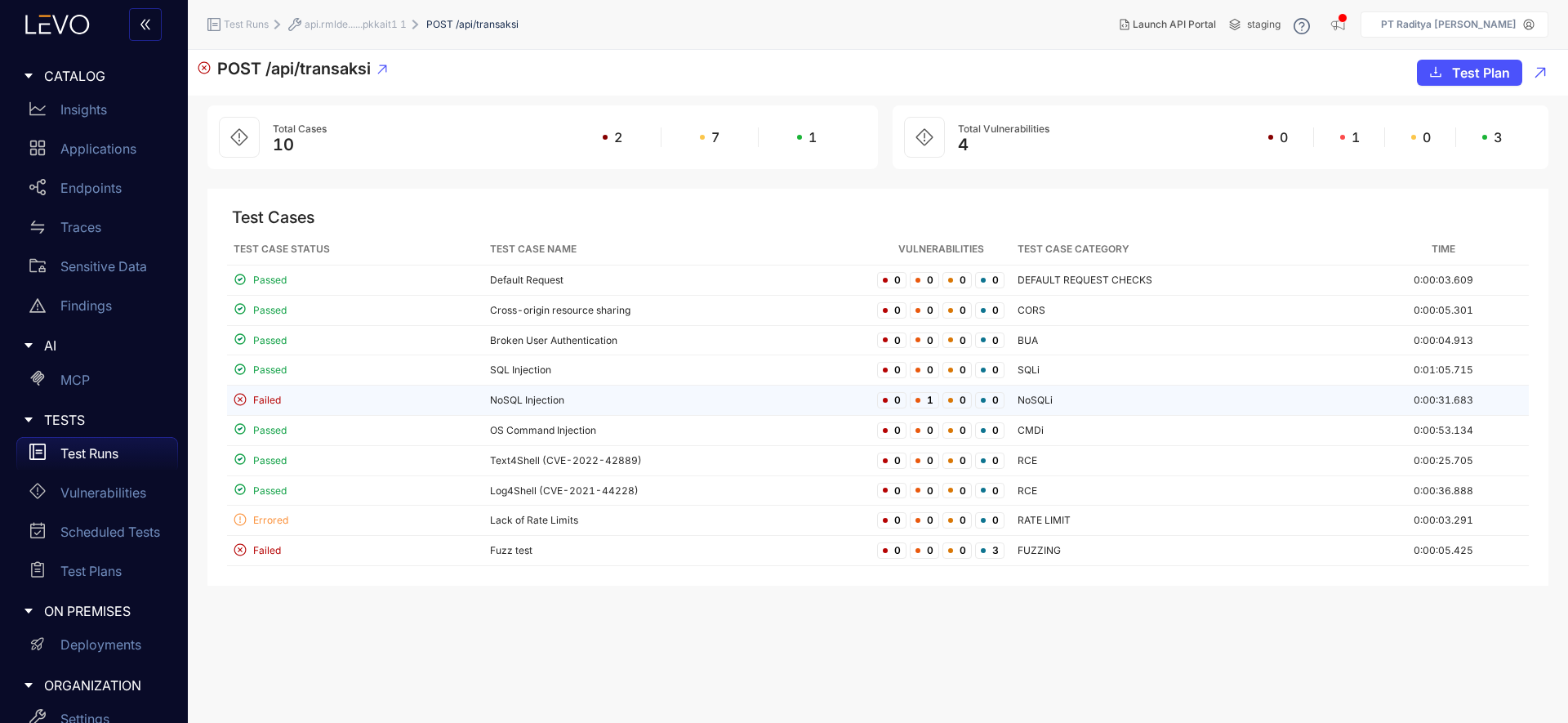
click at [600, 394] on td "NoSQL Injection" at bounding box center [677, 400] width 387 height 30
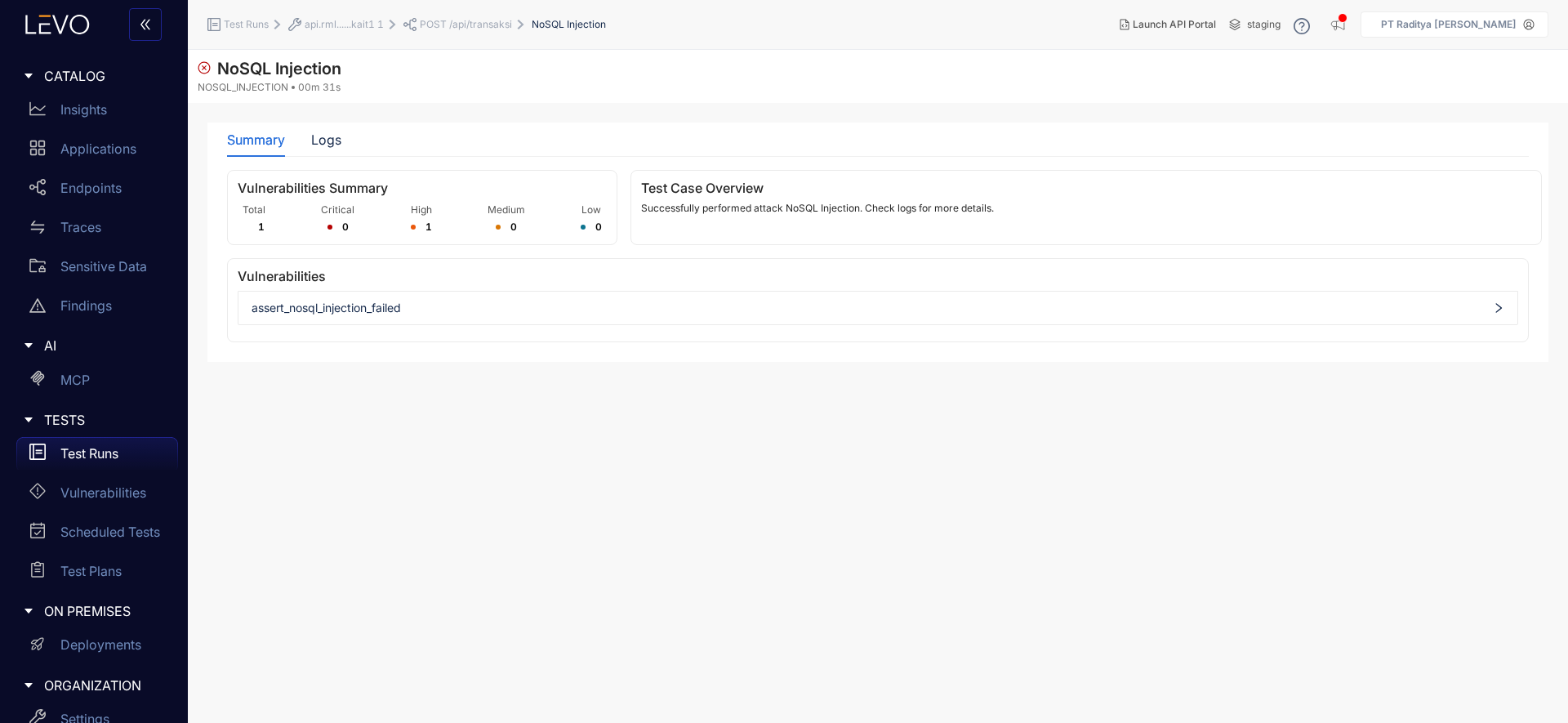
click at [640, 293] on div "assert_nosql_injection_failed" at bounding box center [877, 308] width 1281 height 34
click at [342, 136] on div "Summary Logs" at bounding box center [878, 140] width 1302 height 34
click at [466, 26] on span "POST /api/transaksi" at bounding box center [466, 24] width 92 height 11
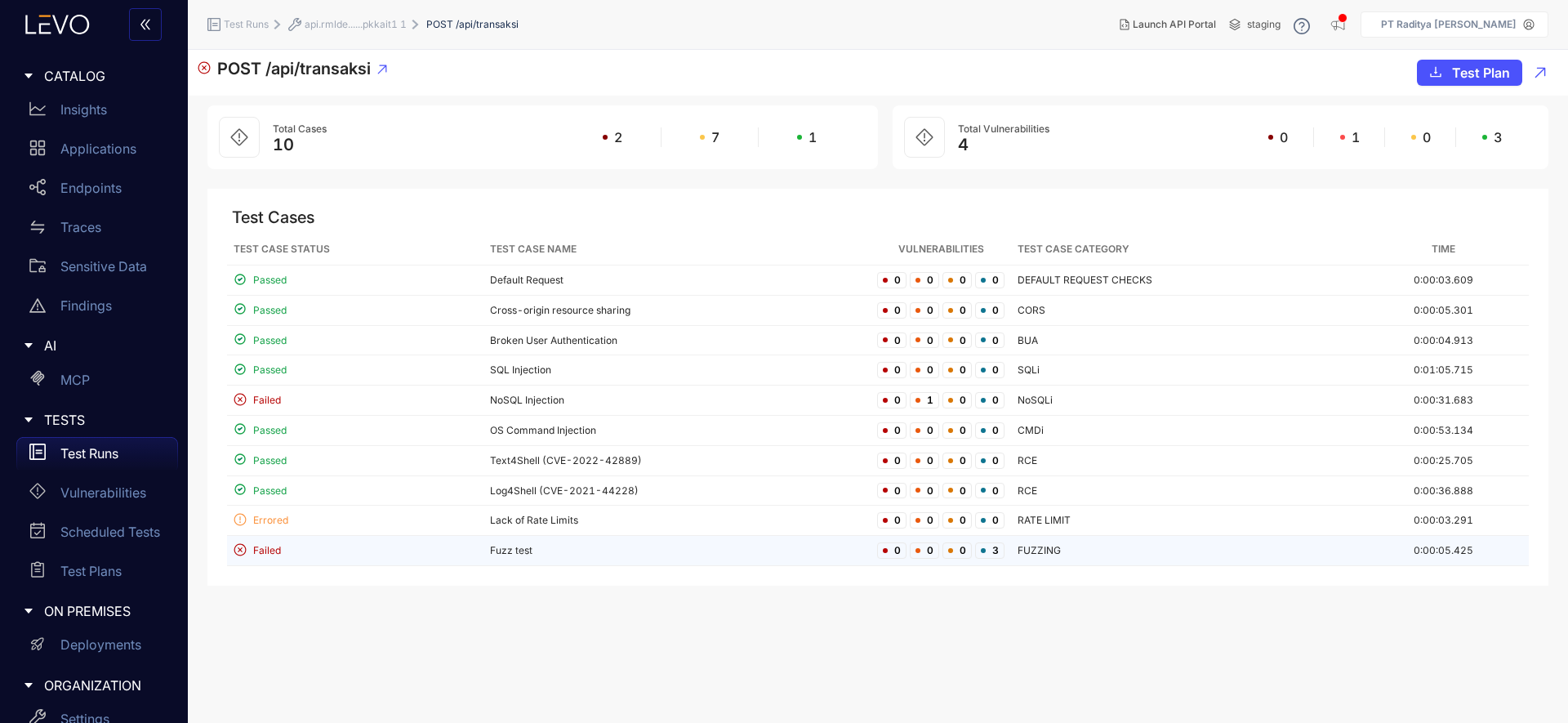
click at [609, 542] on td "Fuzz test" at bounding box center [677, 551] width 387 height 30
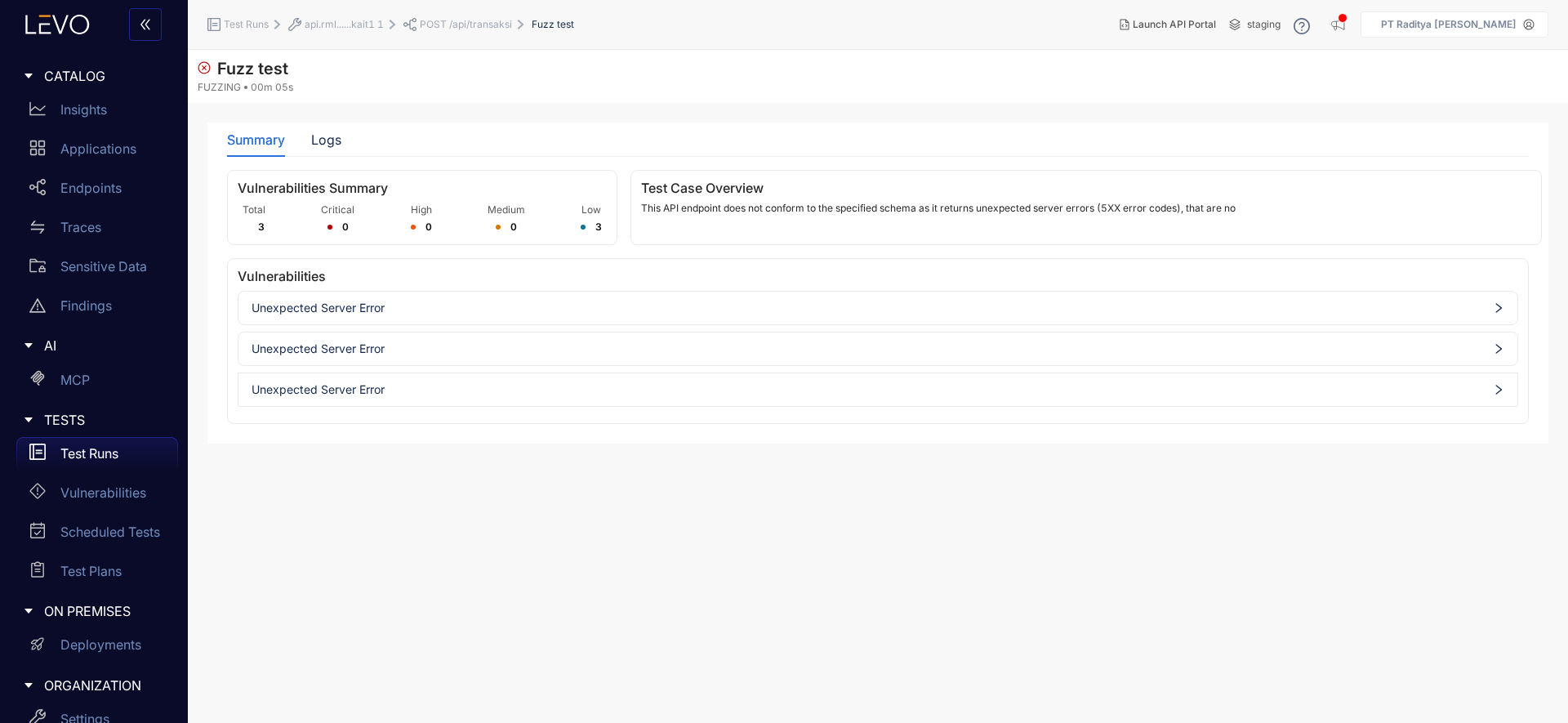
click at [484, 297] on div "Unexpected Server Error" at bounding box center [877, 307] width 1279 height 26
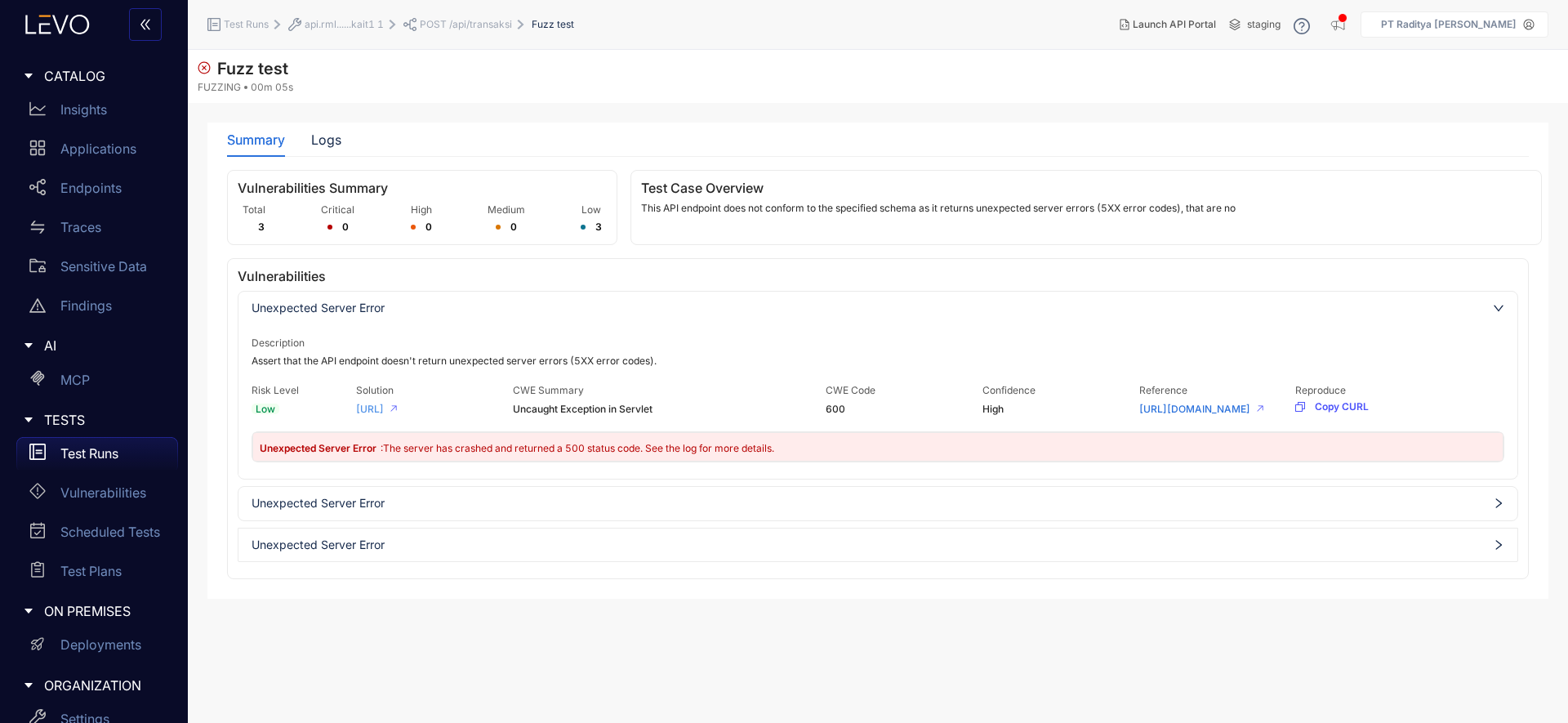
click at [384, 415] on link "https://docs.levo.ai/issues/schema-conformance#what-is-the-solution" at bounding box center [369, 409] width 28 height 11
click at [1154, 405] on link "https://cwe.mitre.org/data/definitions/600.html" at bounding box center [1194, 409] width 111 height 11
click at [92, 452] on p "Test Runs" at bounding box center [90, 453] width 58 height 15
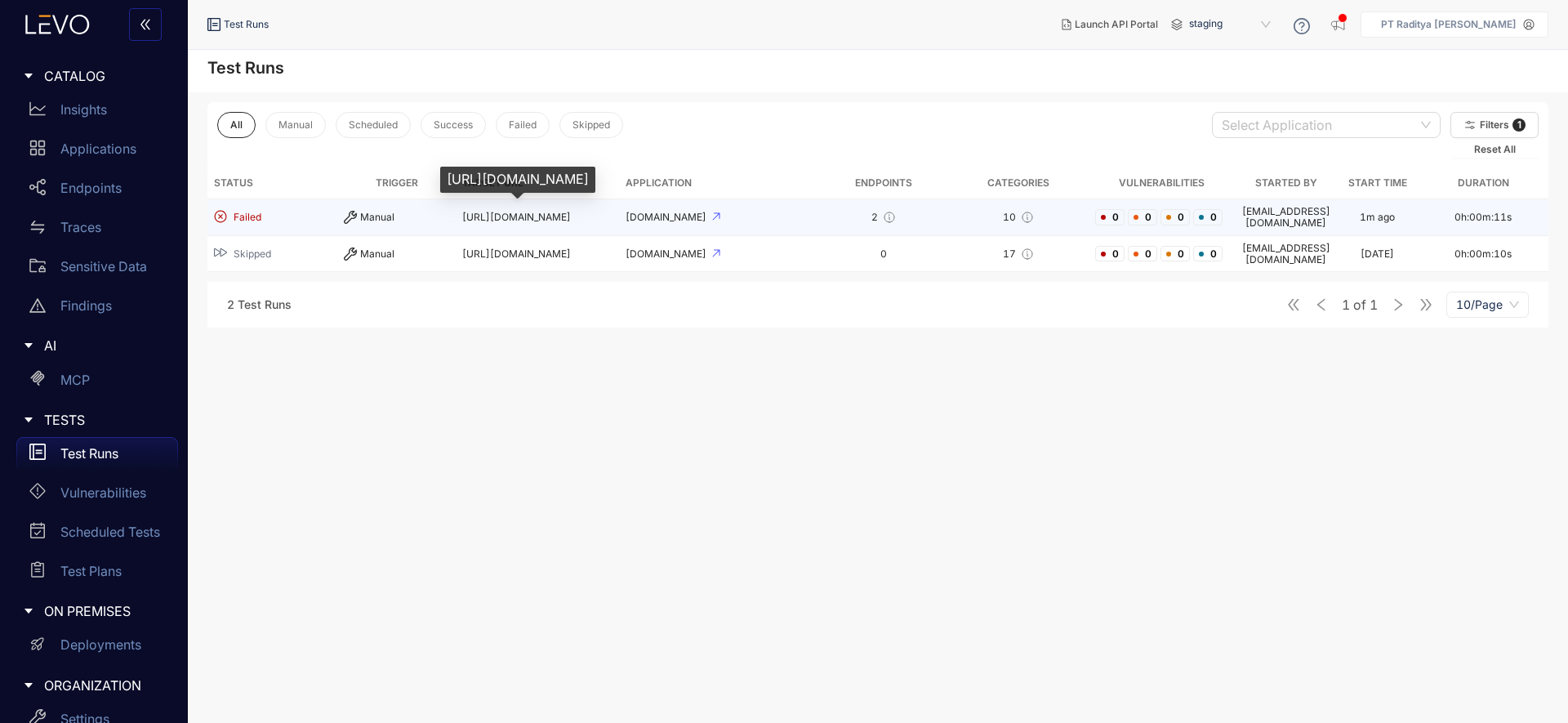
click at [524, 213] on span "http://api.rmldev.my.id" at bounding box center [516, 217] width 108 height 12
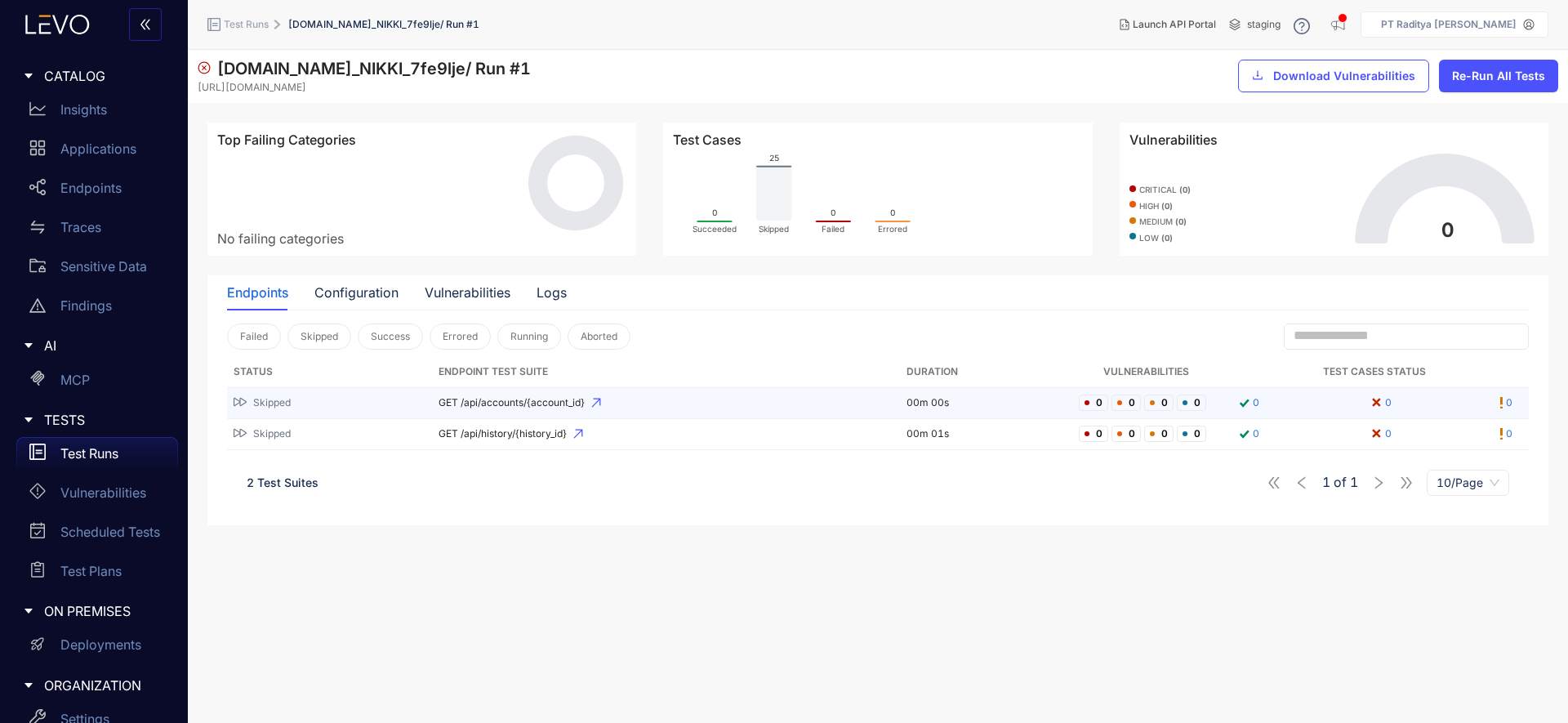
click at [956, 411] on td "00m 00s" at bounding box center [986, 404] width 172 height 31
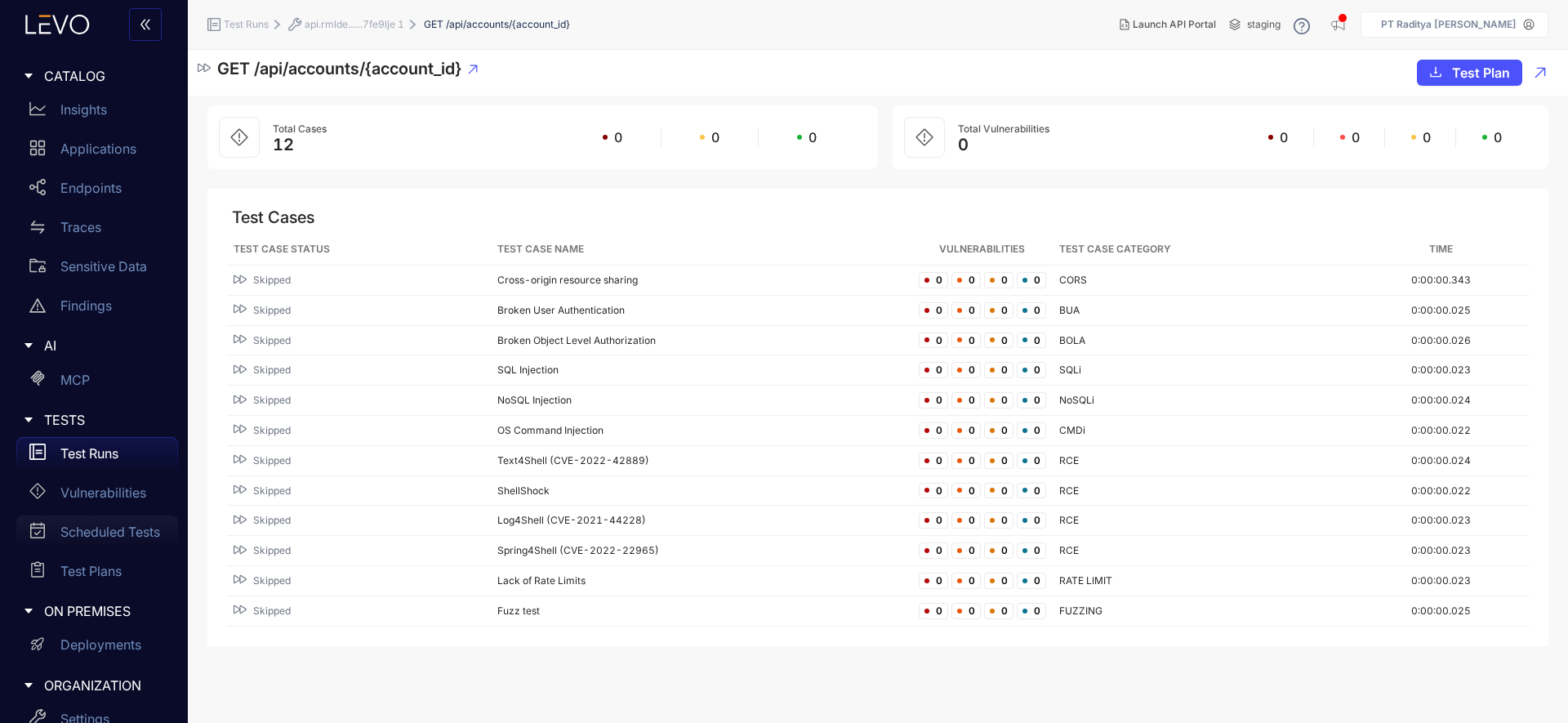
click at [77, 534] on p "Scheduled Tests" at bounding box center [110, 531] width 100 height 15
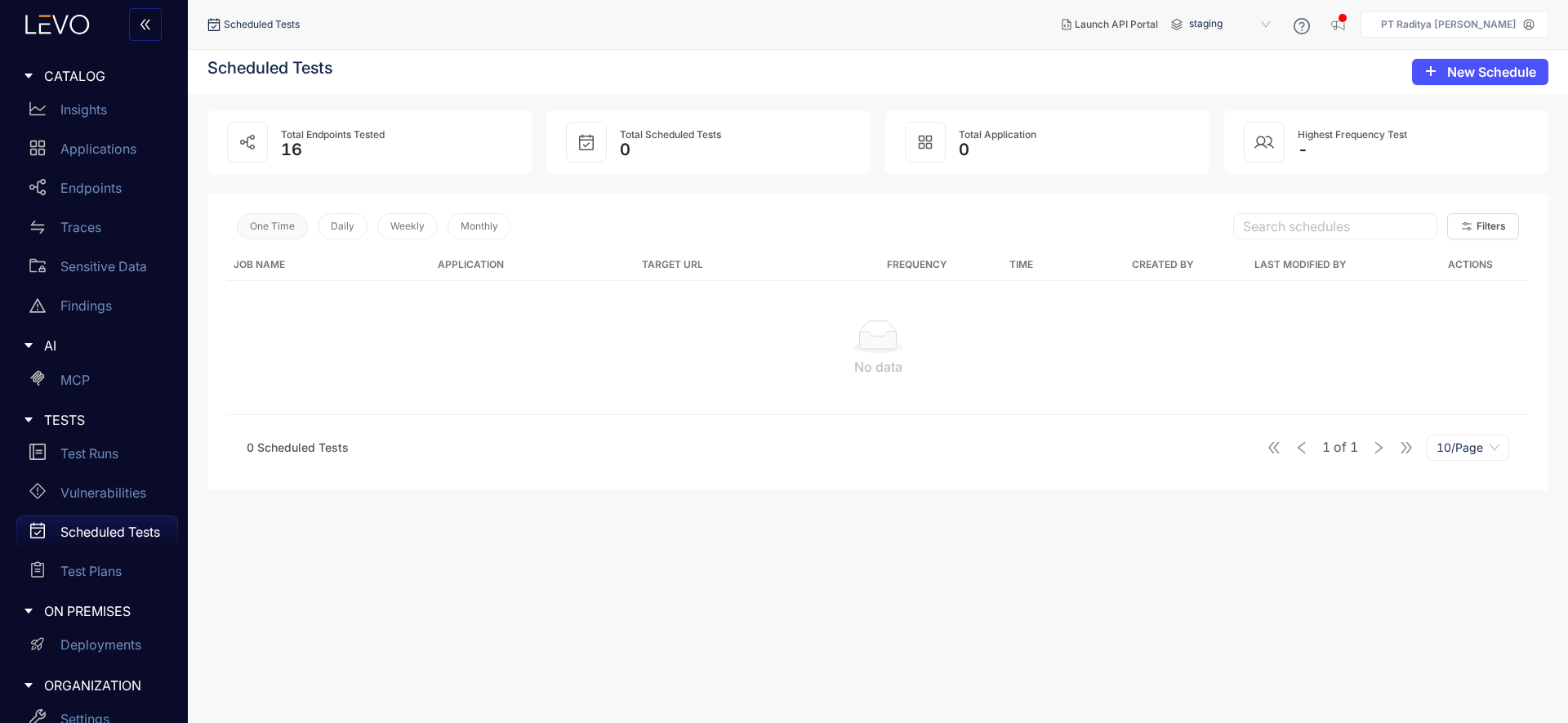
click at [270, 229] on span "One Time" at bounding box center [272, 225] width 45 height 11
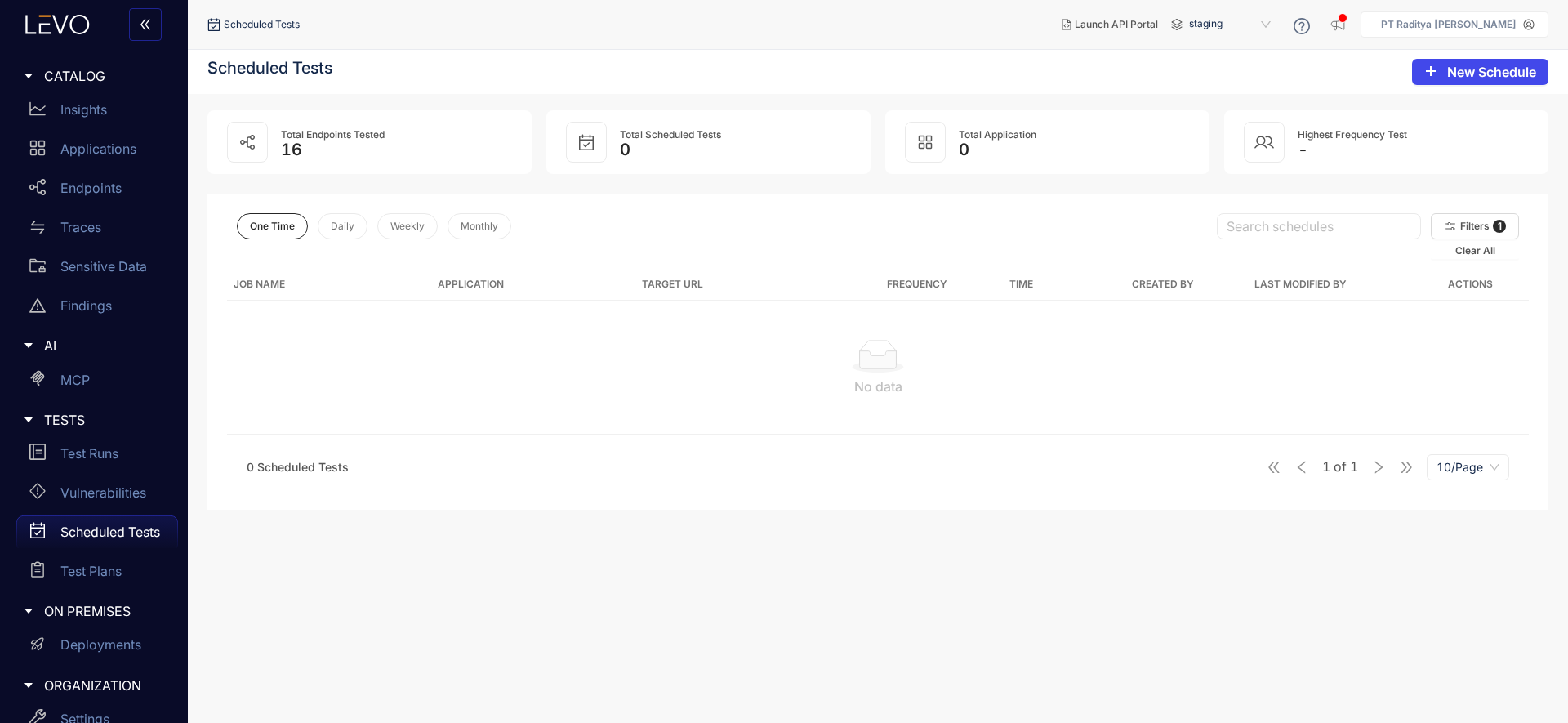
click at [1371, 64] on button "New Schedule" at bounding box center [1480, 72] width 136 height 26
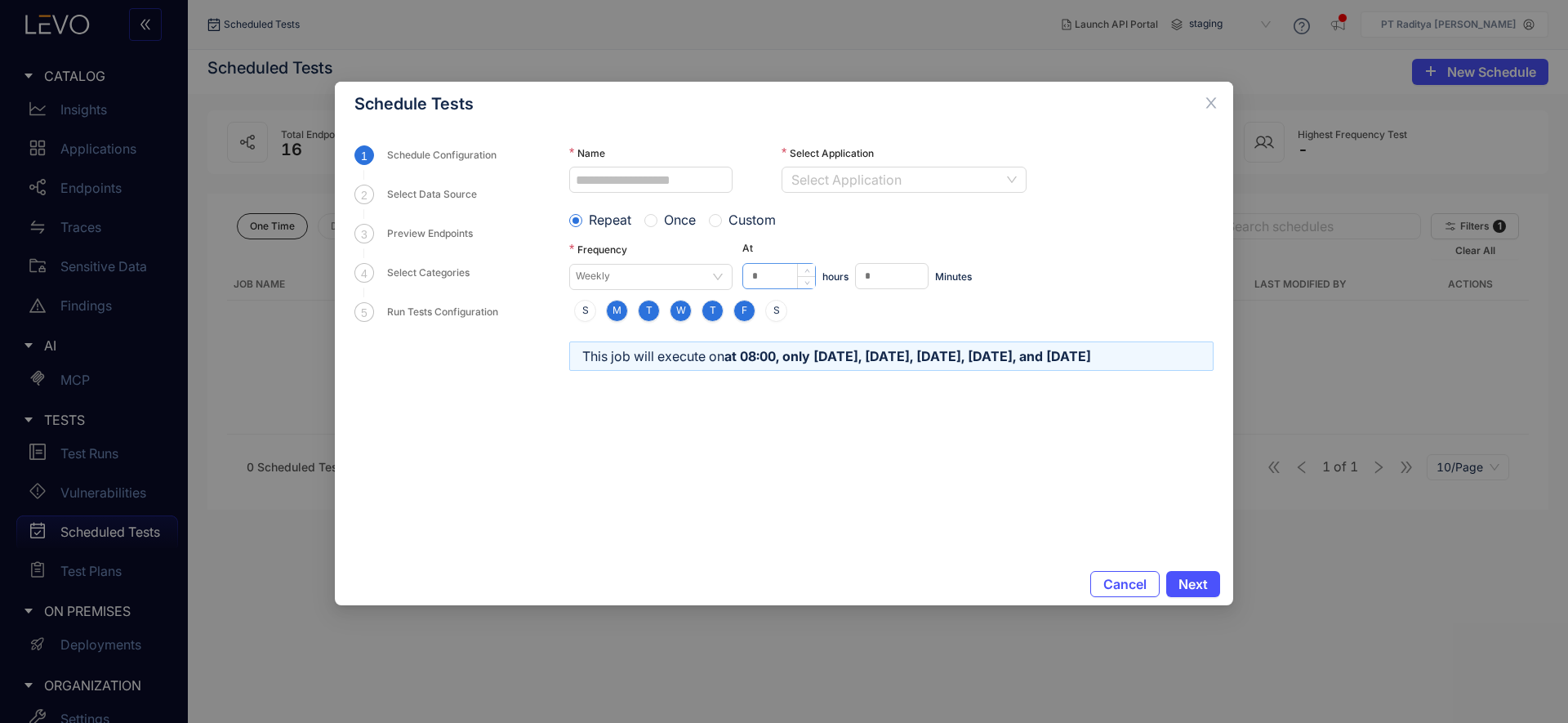
click at [758, 279] on input "*" at bounding box center [779, 276] width 72 height 25
click at [392, 194] on div "Select Data Source" at bounding box center [437, 194] width 100 height 20
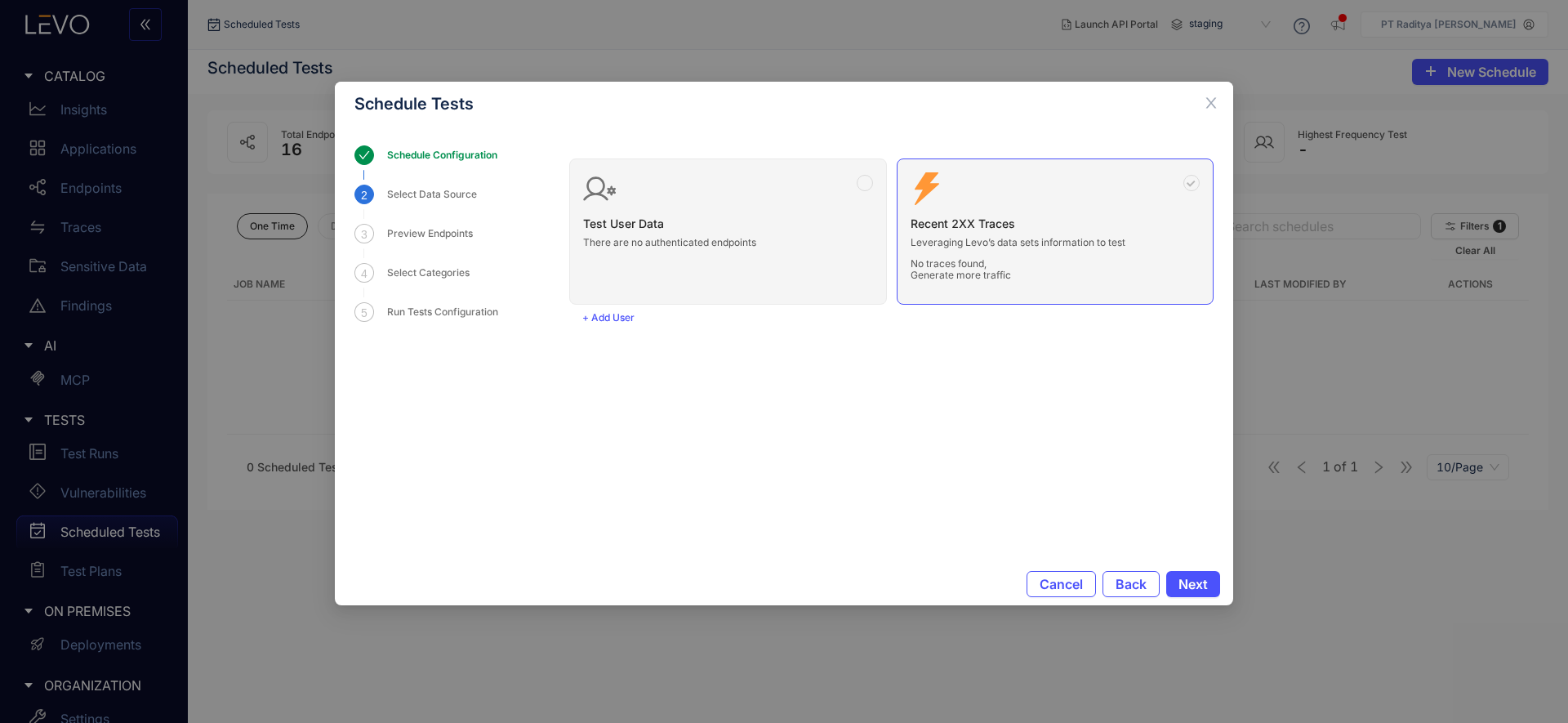
click at [102, 481] on div "Schedule Tests Schedule Configuration 2 Select Data Source 3 Preview Endpoints …" at bounding box center [784, 361] width 1568 height 723
click at [102, 493] on div "Schedule Tests Schedule Configuration 2 Select Data Source 3 Preview Endpoints …" at bounding box center [784, 361] width 1568 height 723
click at [218, 564] on div "Schedule Tests Schedule Configuration 2 Select Data Source 3 Preview Endpoints …" at bounding box center [784, 361] width 1568 height 723
click at [1074, 602] on div "Cancel Back Next" at bounding box center [783, 584] width 898 height 43
click at [1071, 595] on button "Cancel" at bounding box center [1060, 584] width 69 height 26
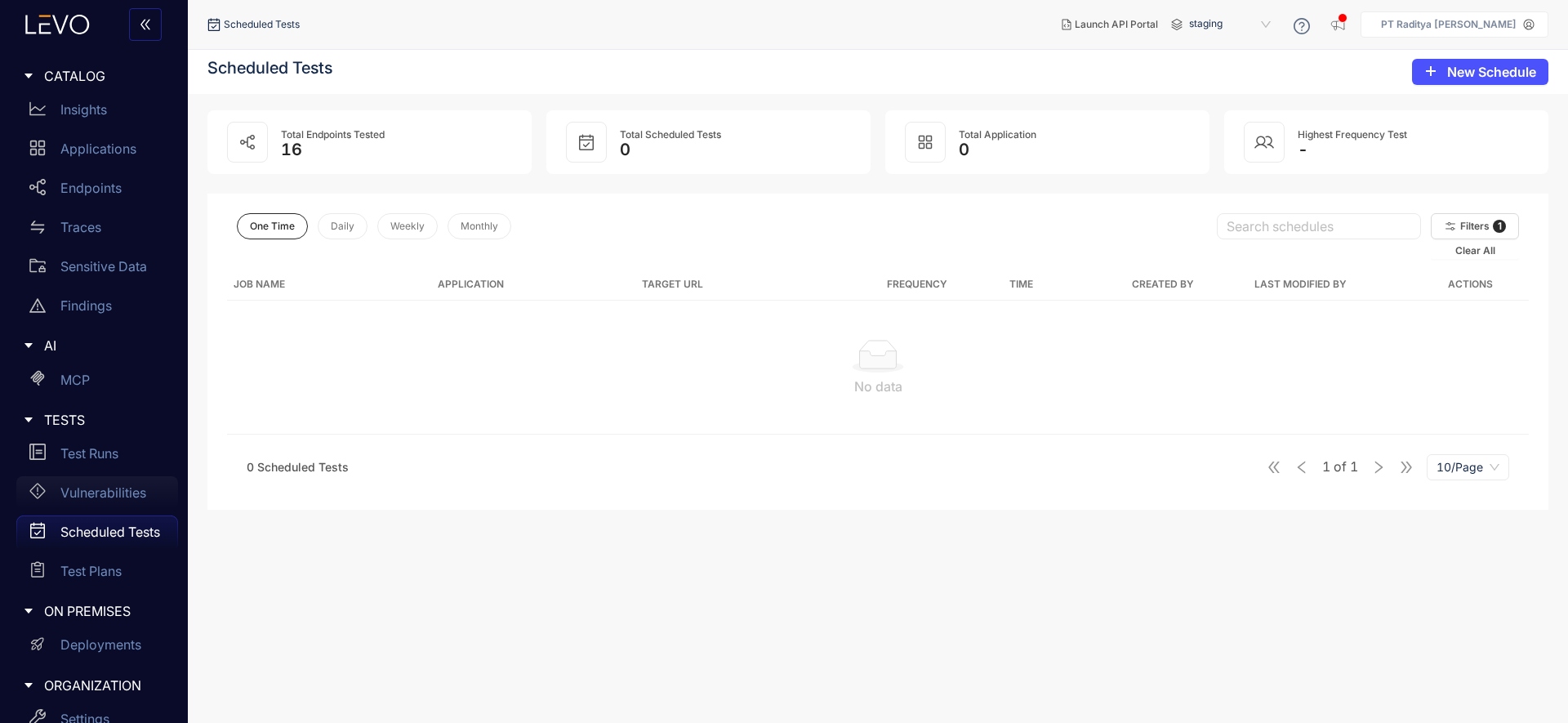
click at [67, 494] on p "Vulnerabilities" at bounding box center [103, 492] width 85 height 15
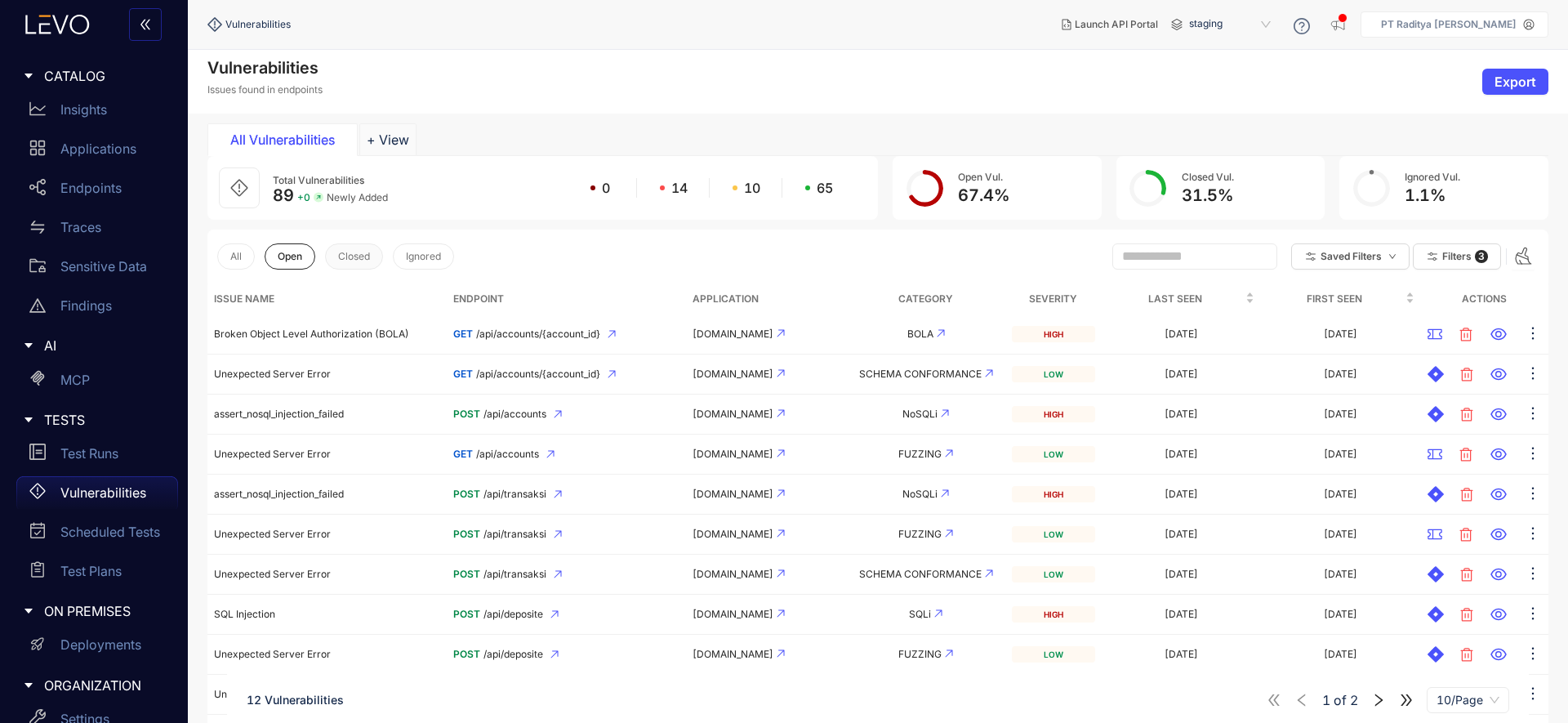
click at [362, 255] on span "Closed" at bounding box center [353, 256] width 32 height 11
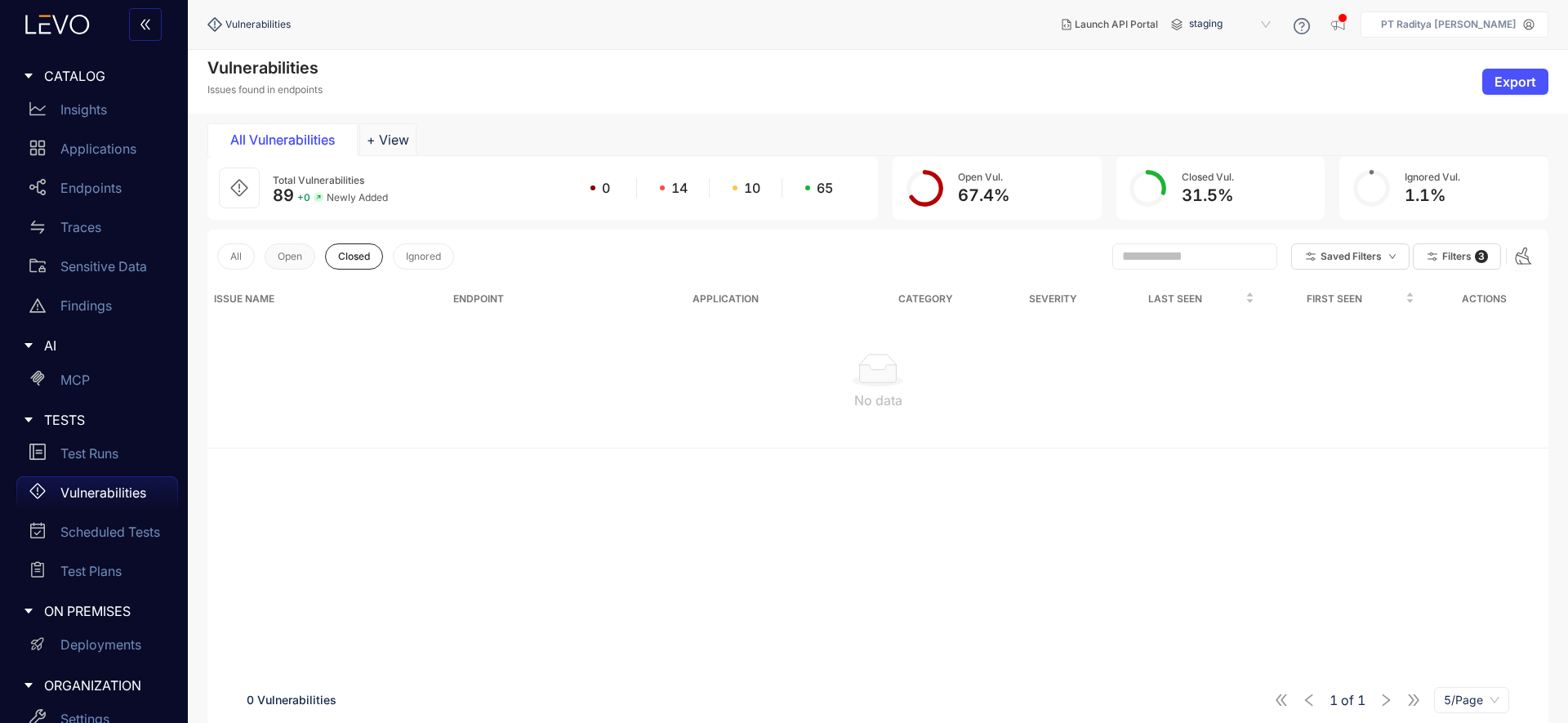
click at [289, 262] on button "Open" at bounding box center [289, 256] width 50 height 26
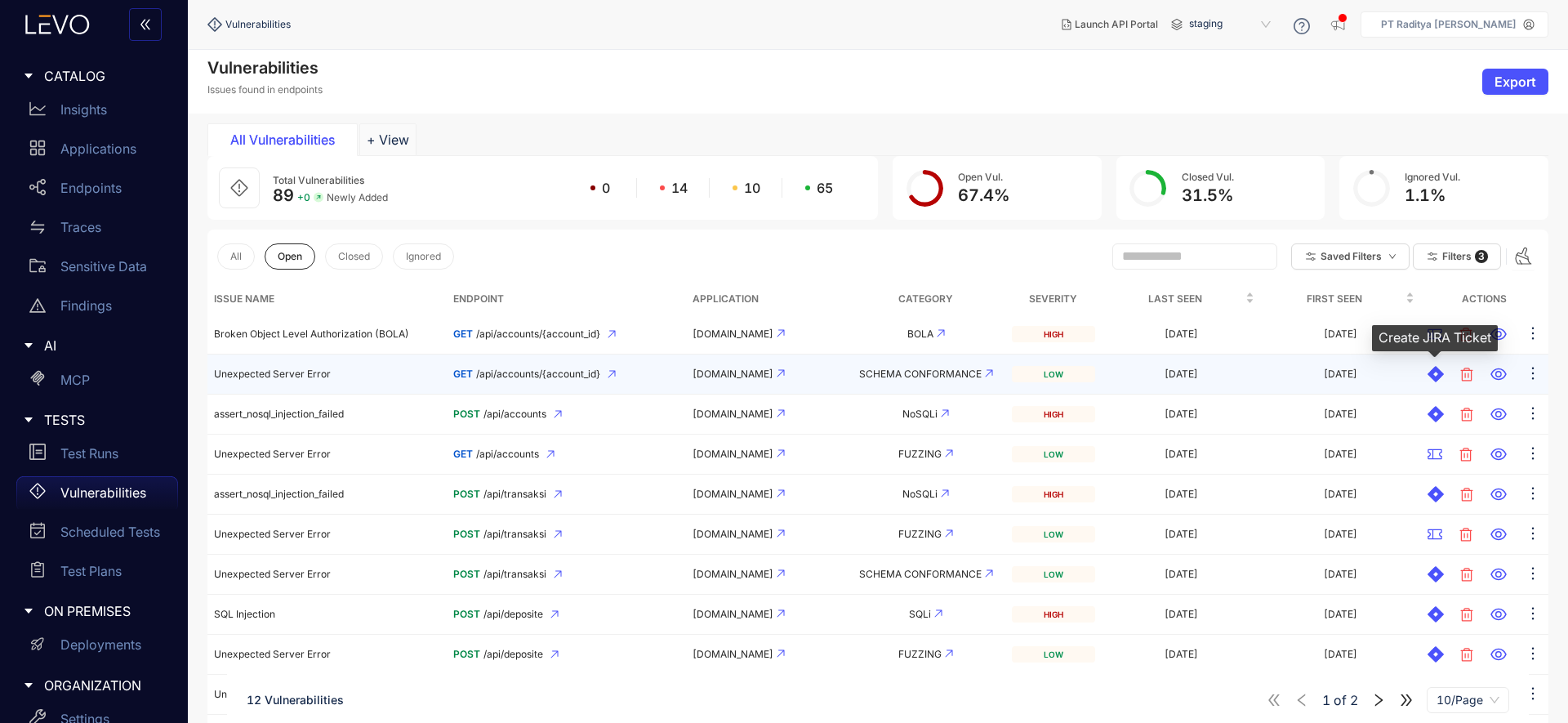
click at [1371, 375] on icon at bounding box center [1437, 378] width 6 height 9
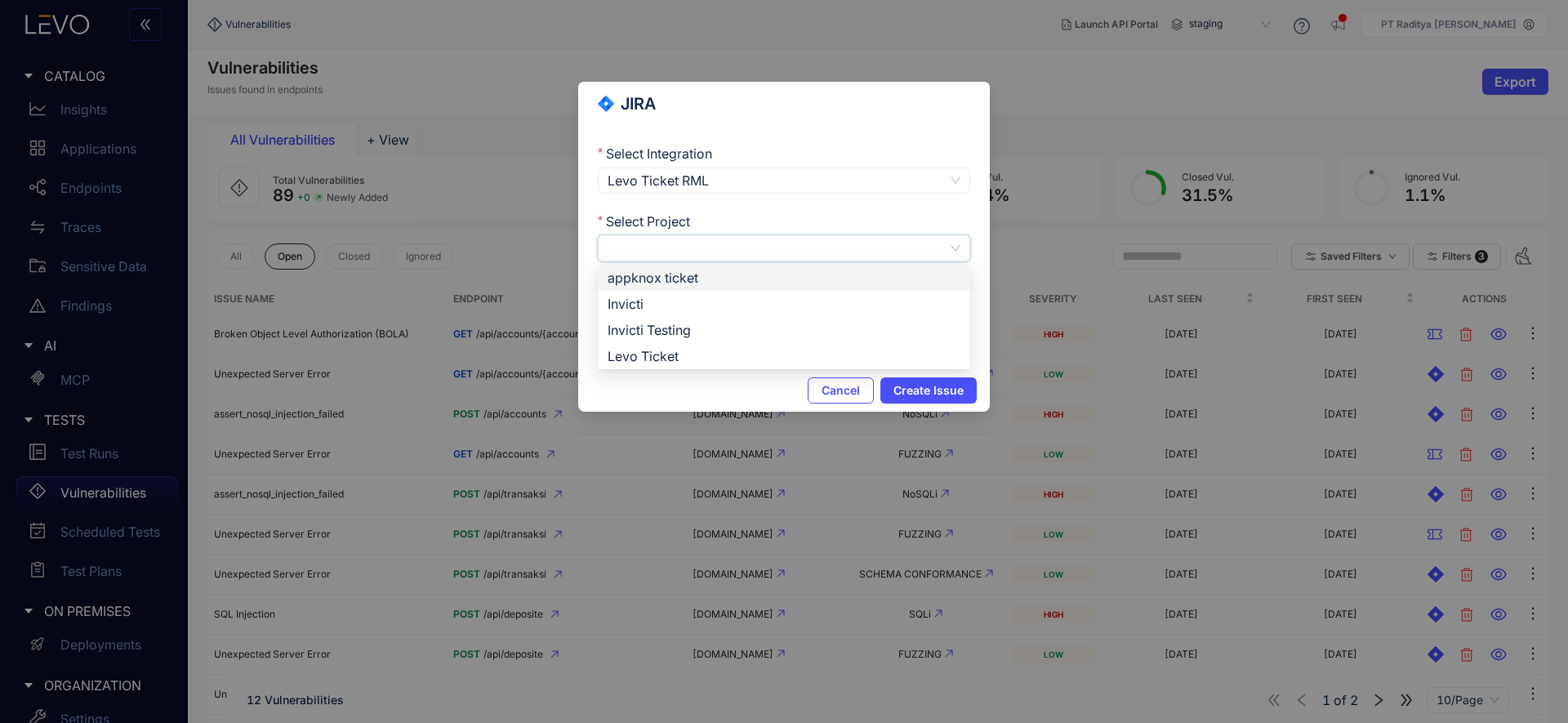
click at [902, 248] on input "Select Project" at bounding box center [777, 248] width 340 height 25
click at [844, 348] on div "Levo Ticket" at bounding box center [783, 356] width 352 height 18
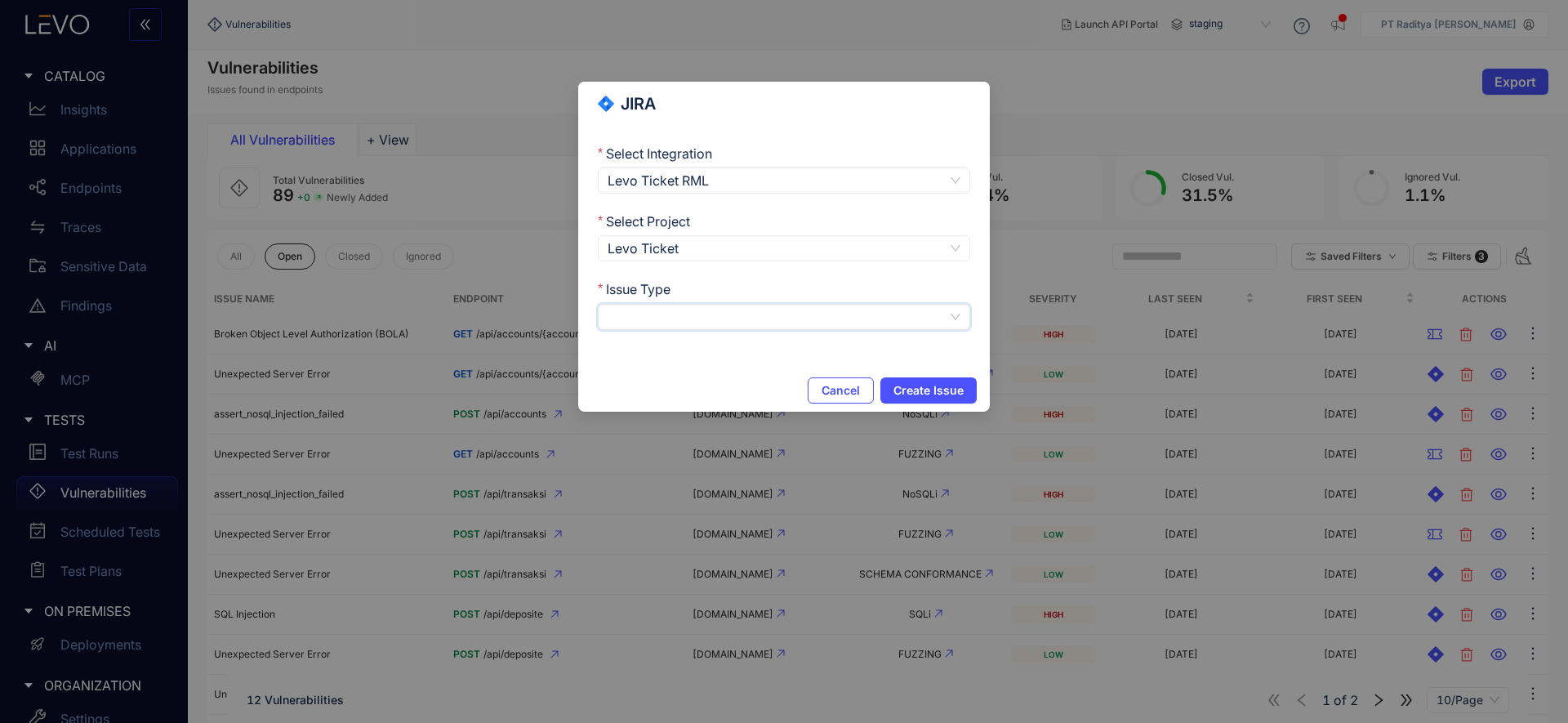
click at [839, 312] on input "Issue Type" at bounding box center [777, 317] width 340 height 25
click at [799, 358] on div "Task" at bounding box center [784, 346] width 372 height 26
click at [889, 390] on button "Create Issue" at bounding box center [928, 390] width 96 height 26
click at [833, 392] on span "Cancel" at bounding box center [819, 390] width 38 height 13
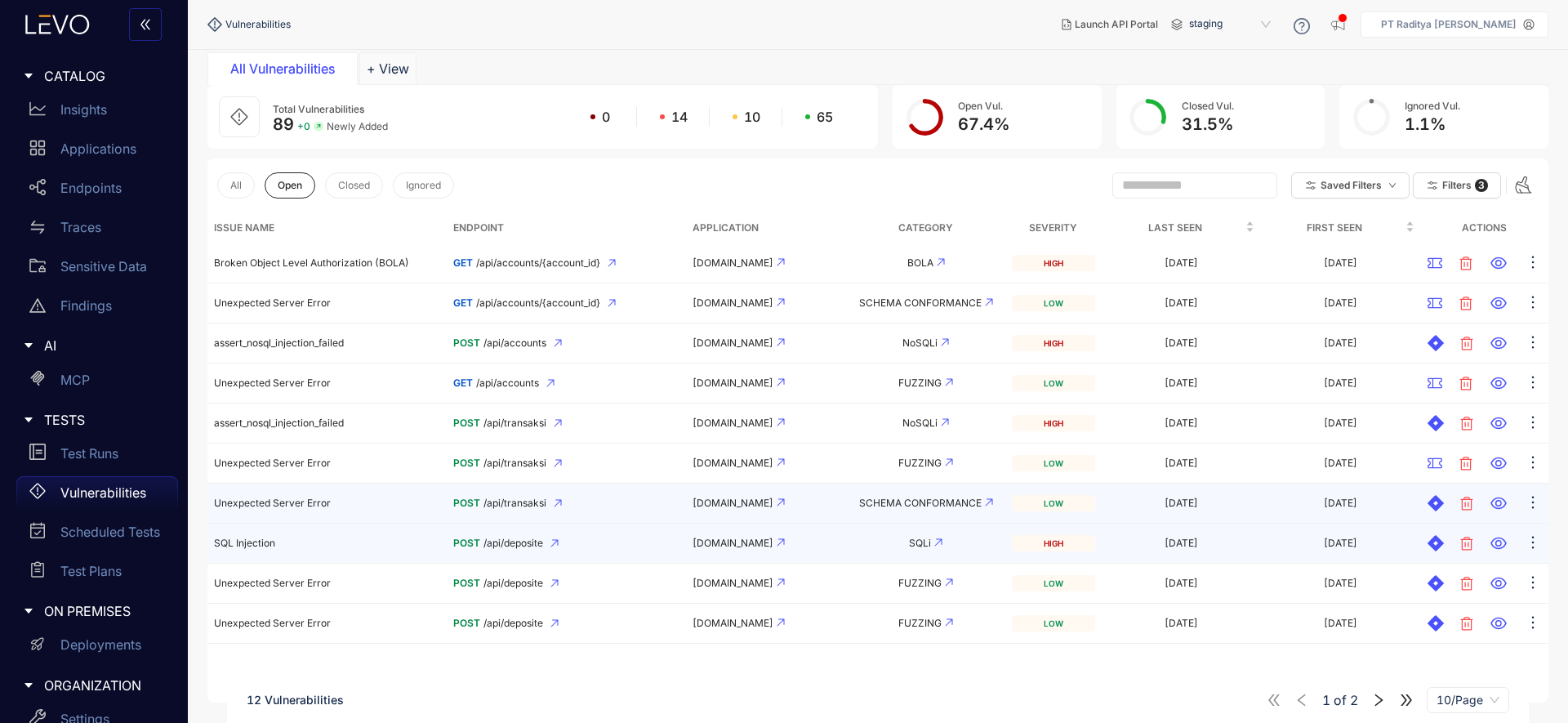
scroll to position [67, 0]
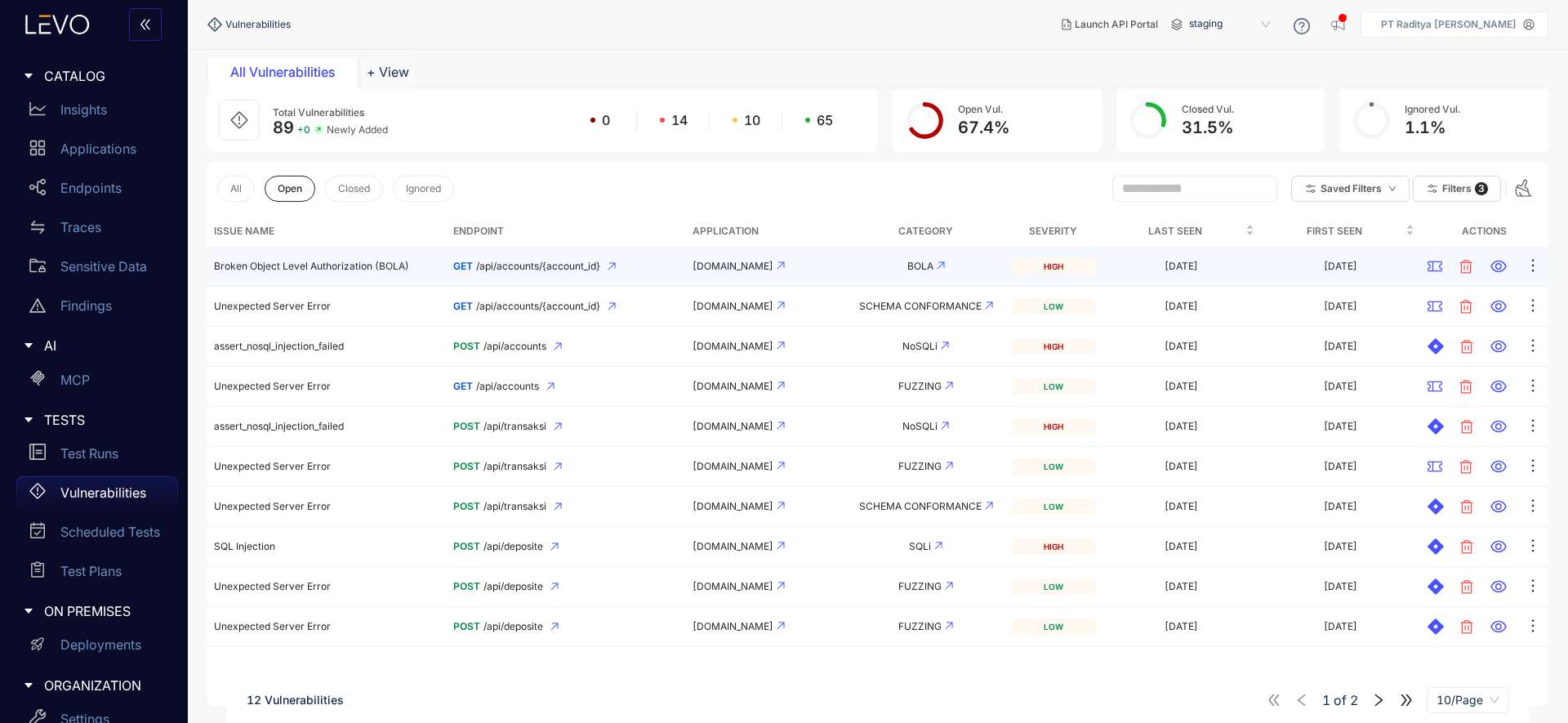
click at [597, 272] on td "GET /api/accounts/{account_id}" at bounding box center [566, 266] width 239 height 40
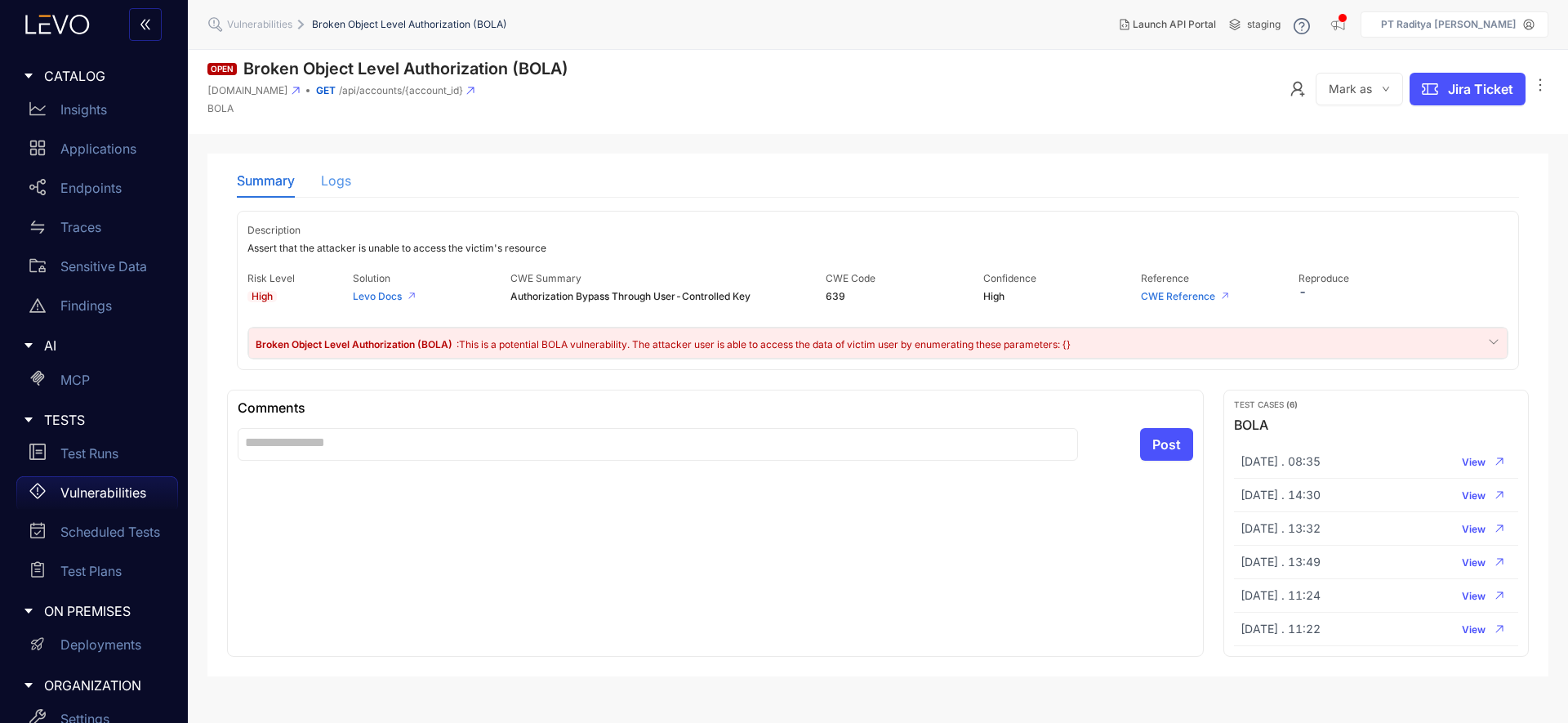
click at [336, 189] on div "Logs" at bounding box center [335, 180] width 30 height 34
